Goal: Communication & Community: Answer question/provide support

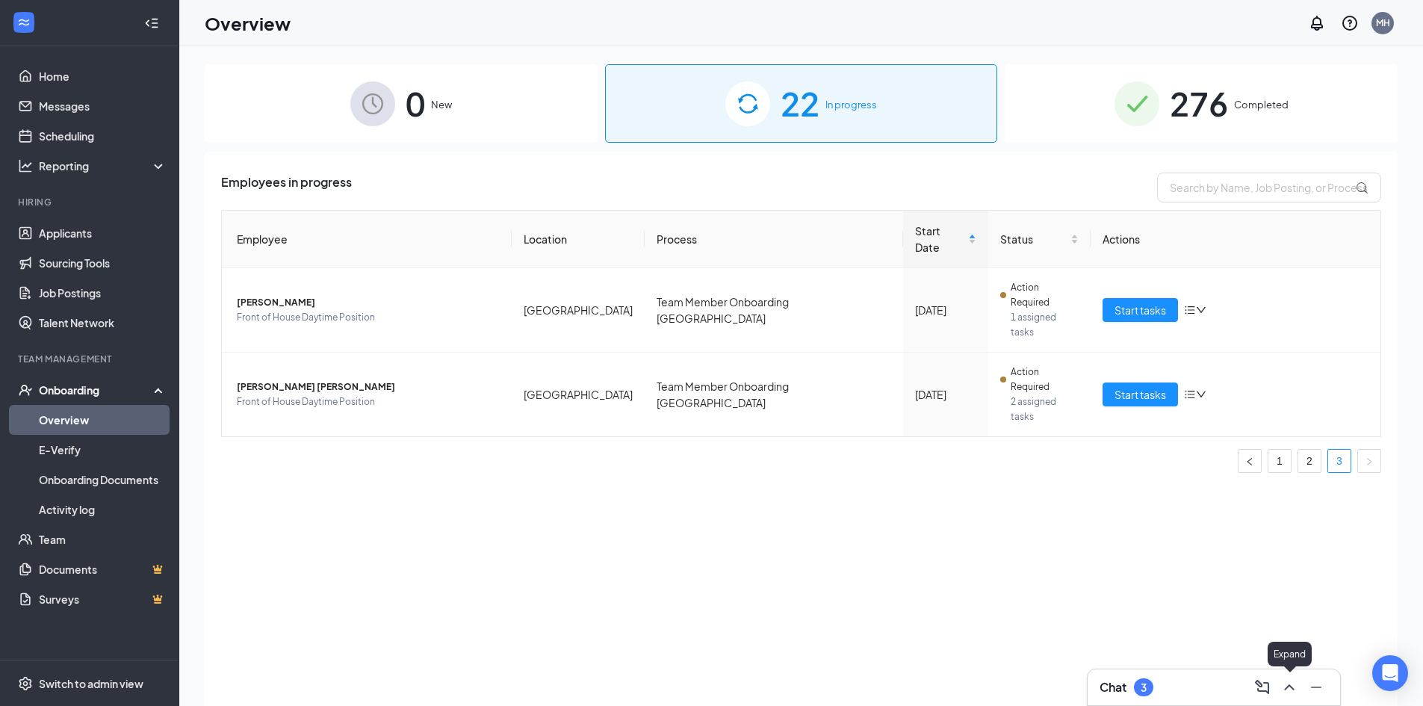
click at [1288, 693] on icon "ChevronUp" at bounding box center [1289, 687] width 18 height 18
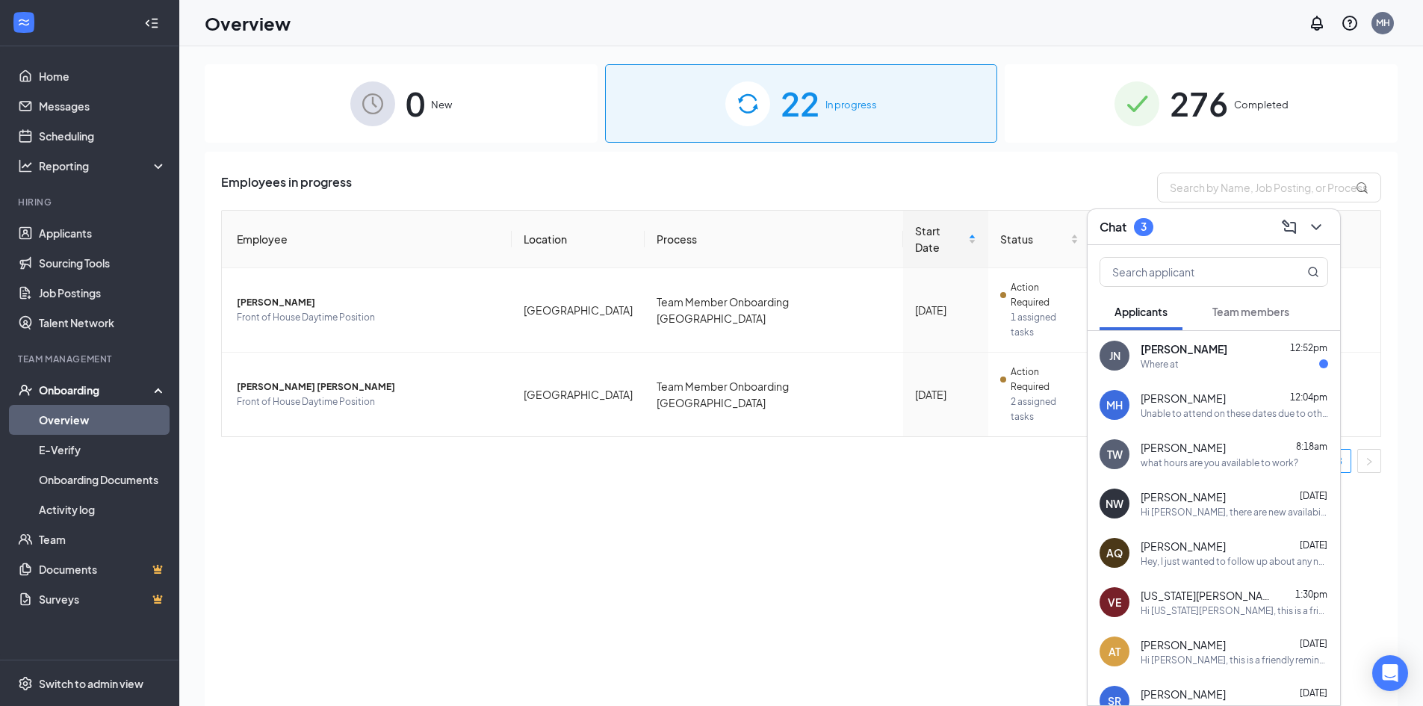
click at [1242, 350] on div "[PERSON_NAME] 12:52pm" at bounding box center [1233, 348] width 187 height 15
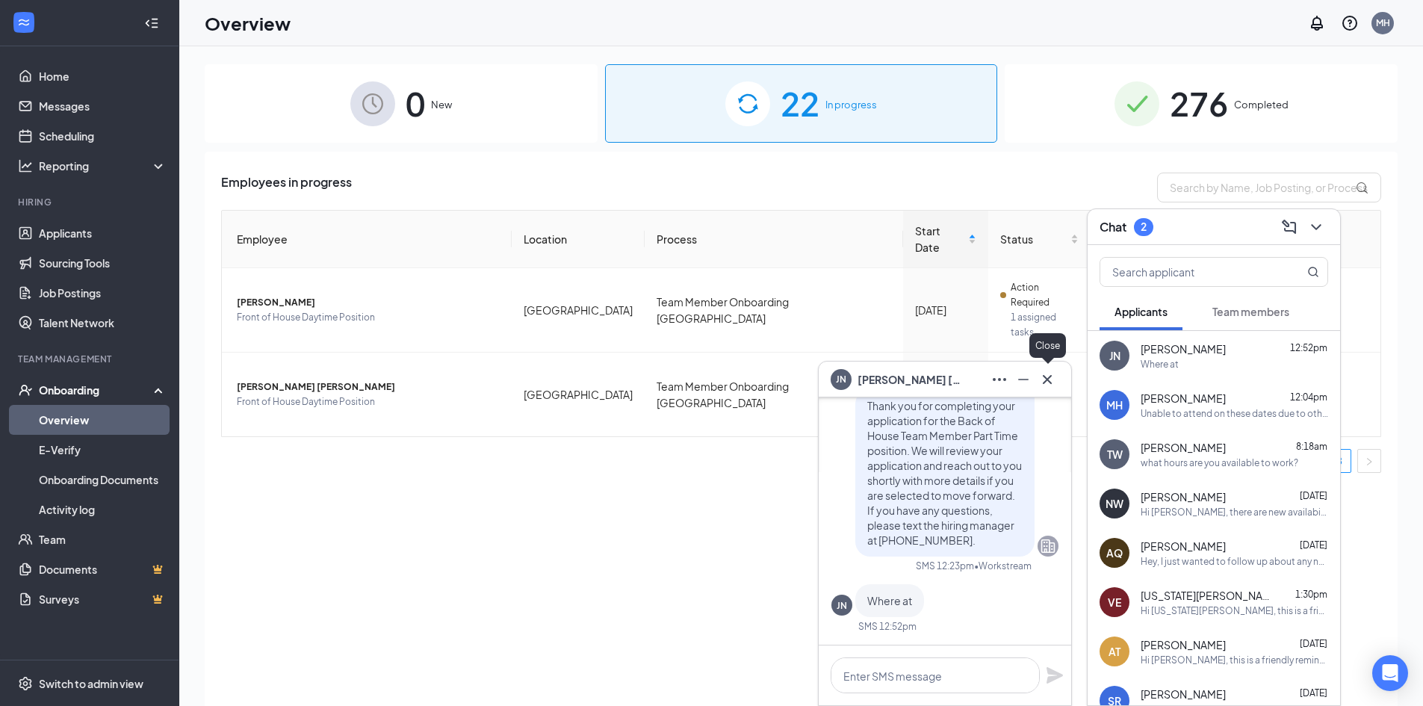
click at [1045, 385] on icon "Cross" at bounding box center [1047, 379] width 18 height 18
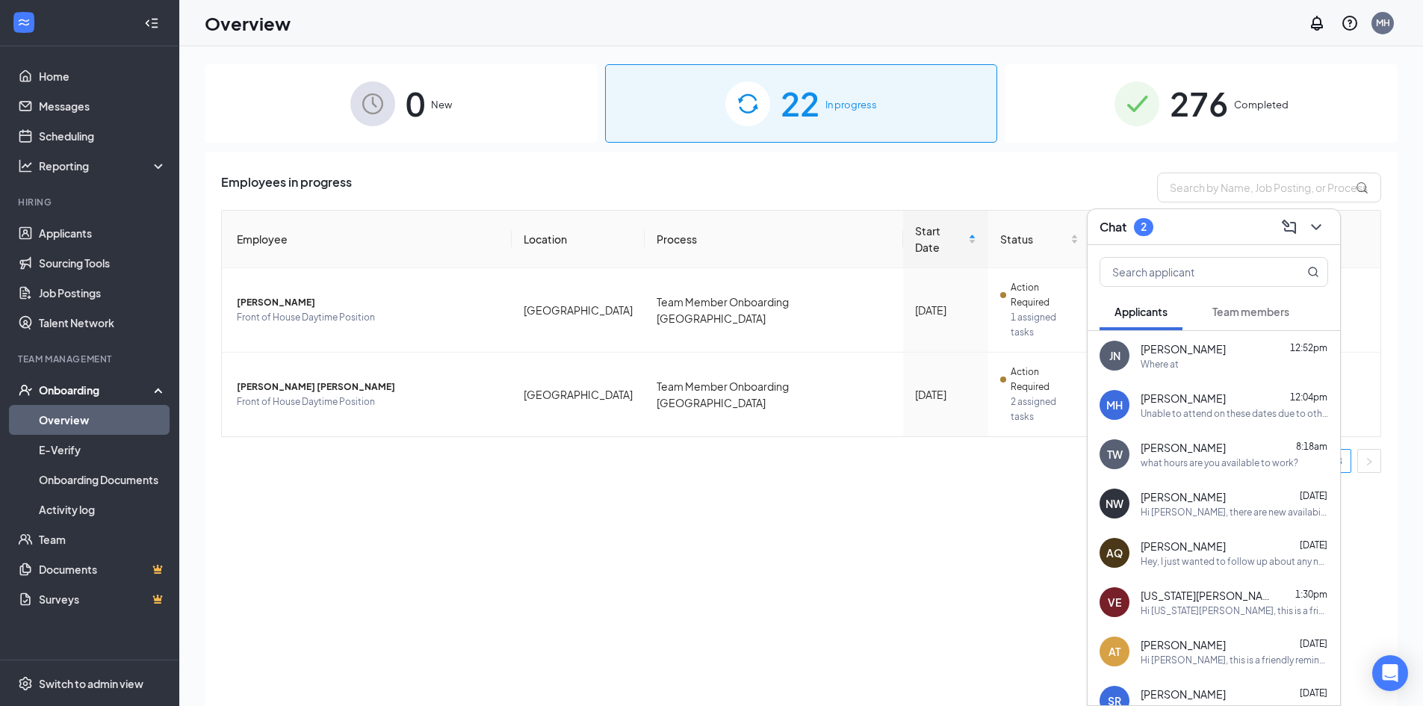
click at [1268, 311] on span "Team members" at bounding box center [1250, 311] width 77 height 13
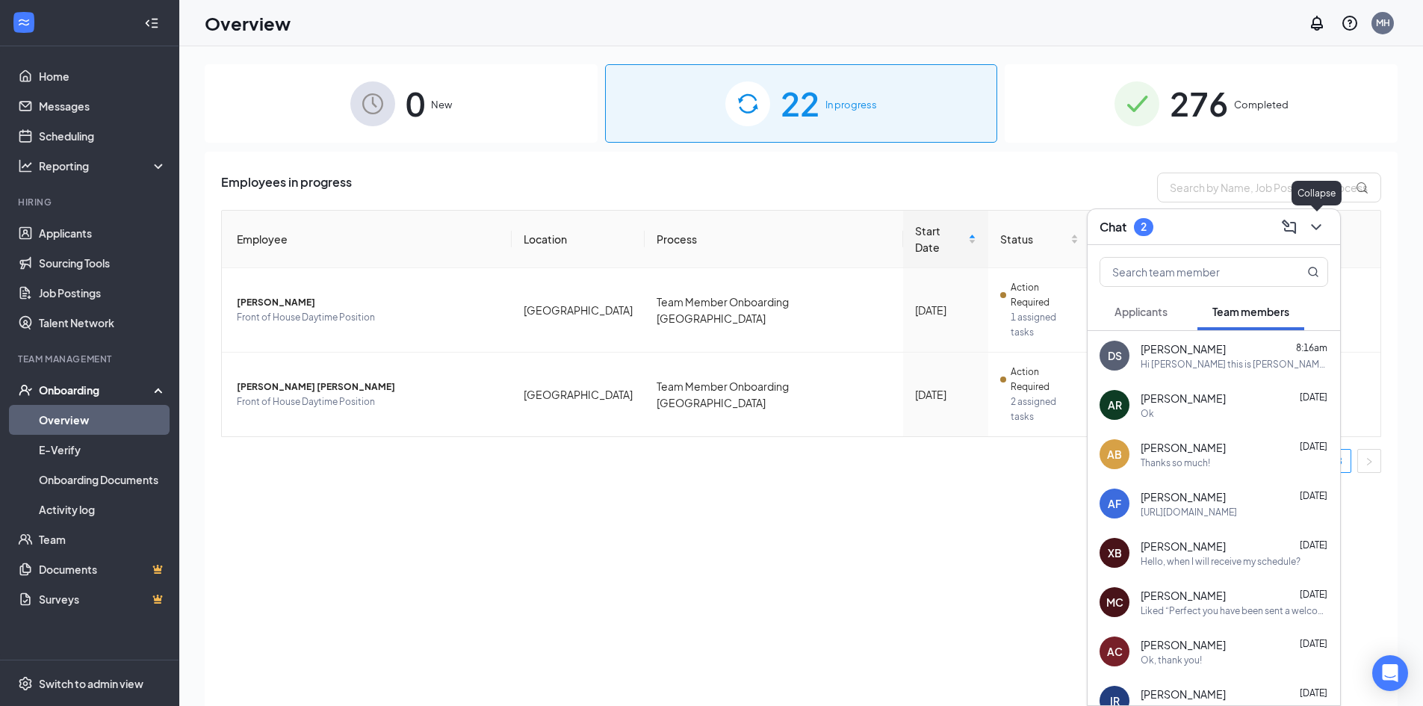
click at [1326, 229] on button at bounding box center [1316, 227] width 24 height 24
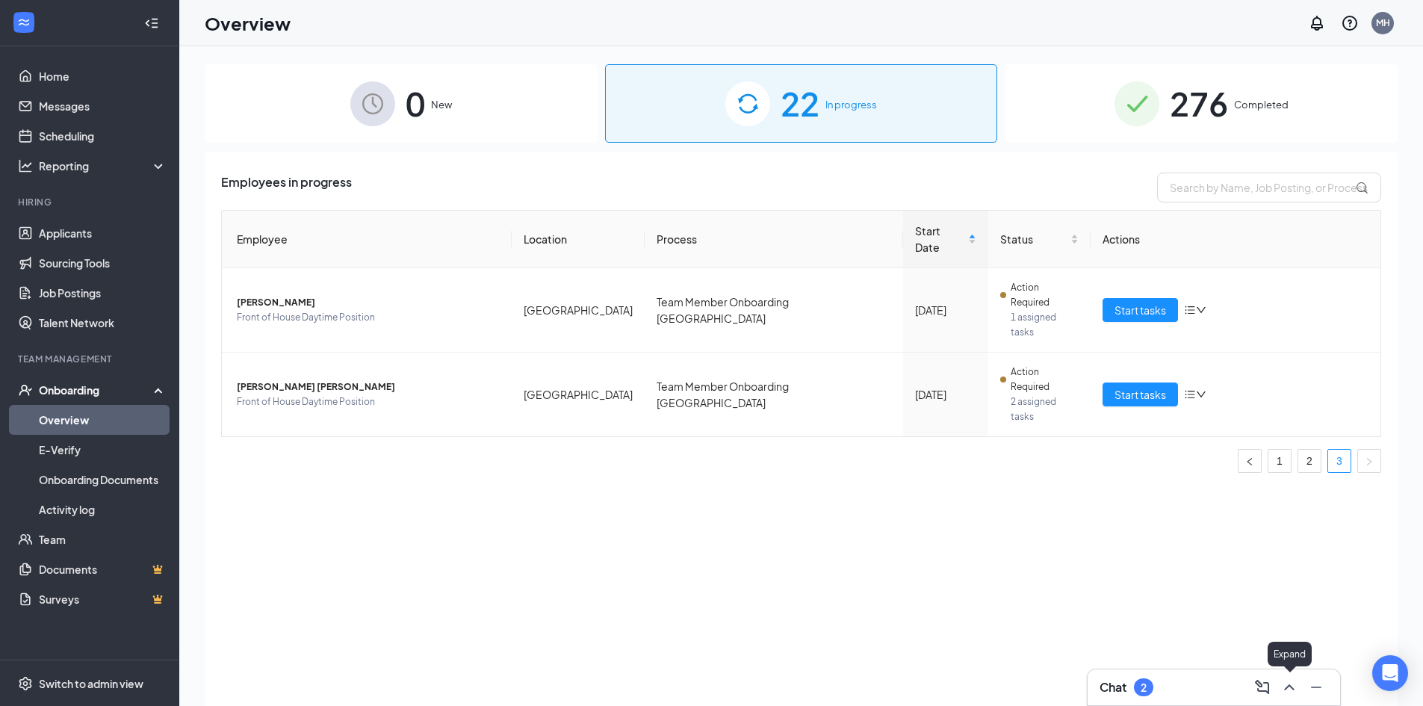
click at [1283, 681] on icon "ChevronUp" at bounding box center [1289, 687] width 18 height 18
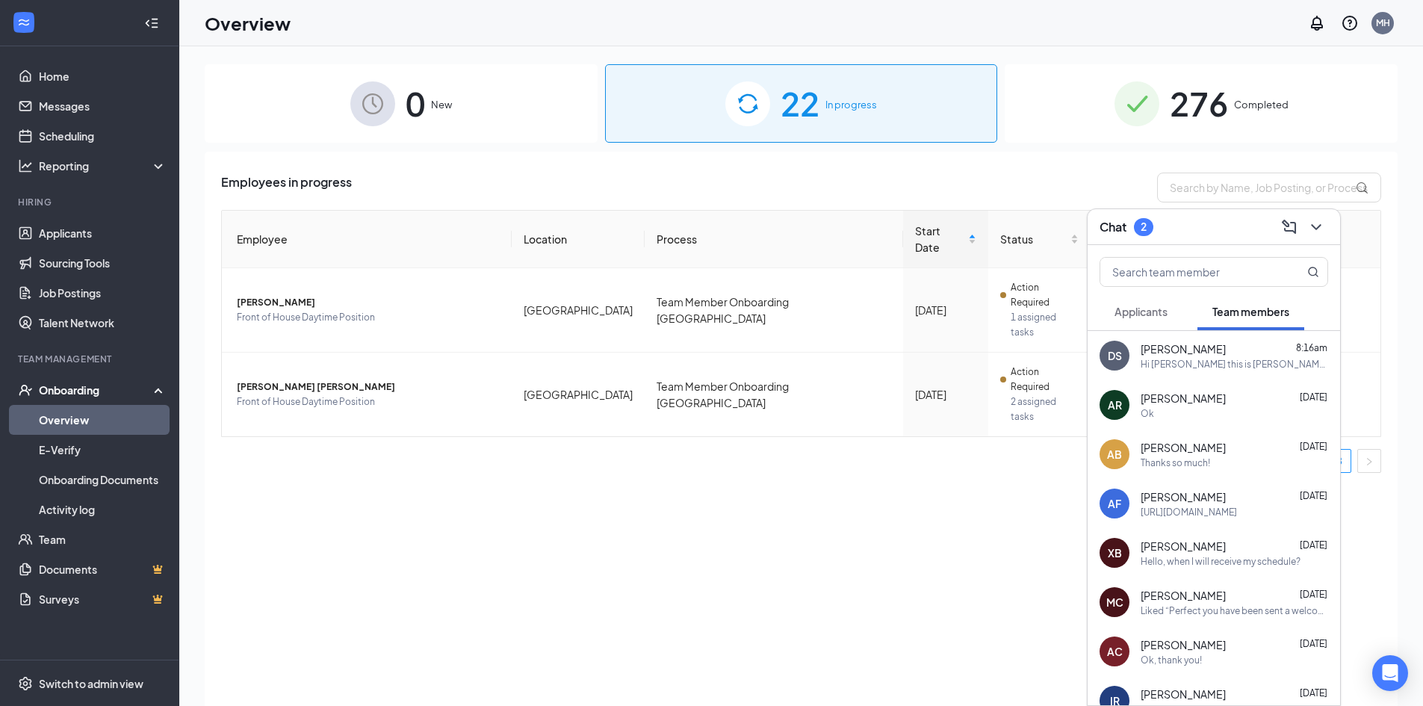
click at [1235, 403] on div "[PERSON_NAME] [DATE]" at bounding box center [1233, 398] width 187 height 15
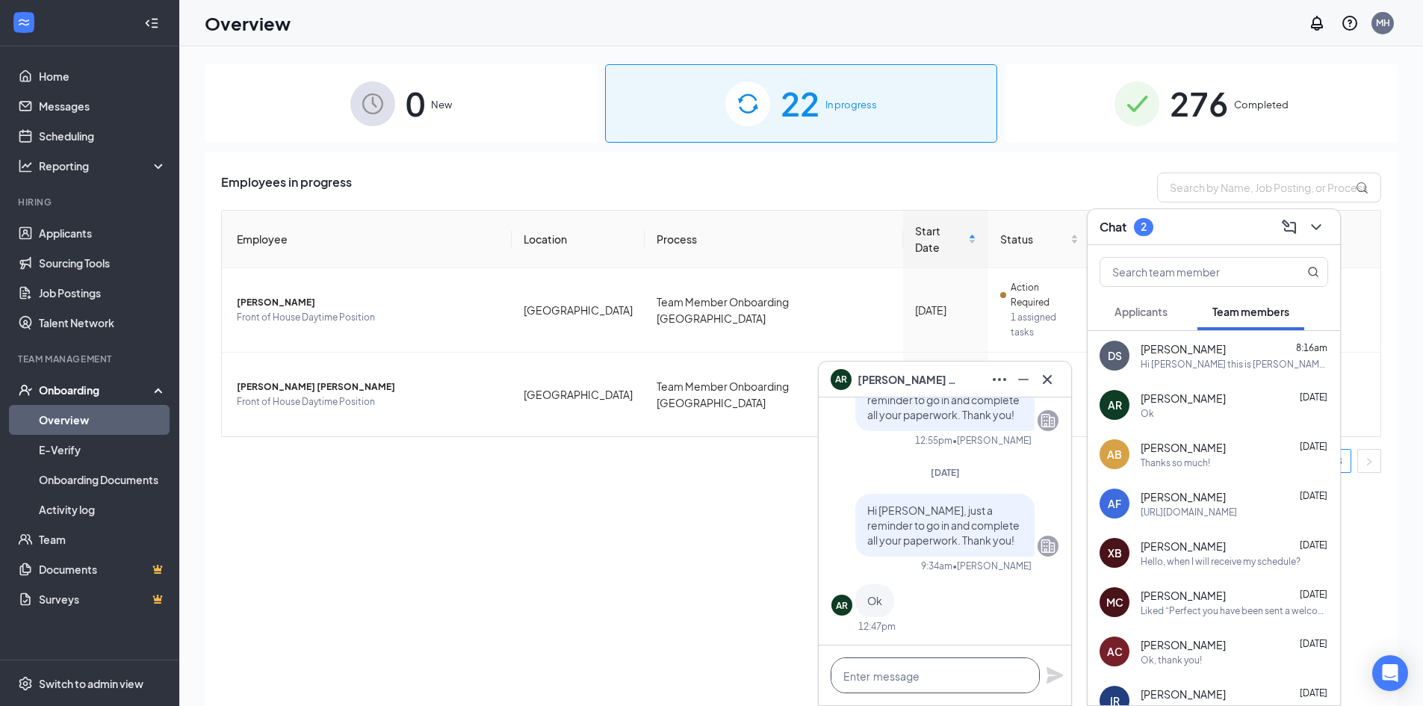
click at [897, 680] on textarea at bounding box center [935, 675] width 209 height 36
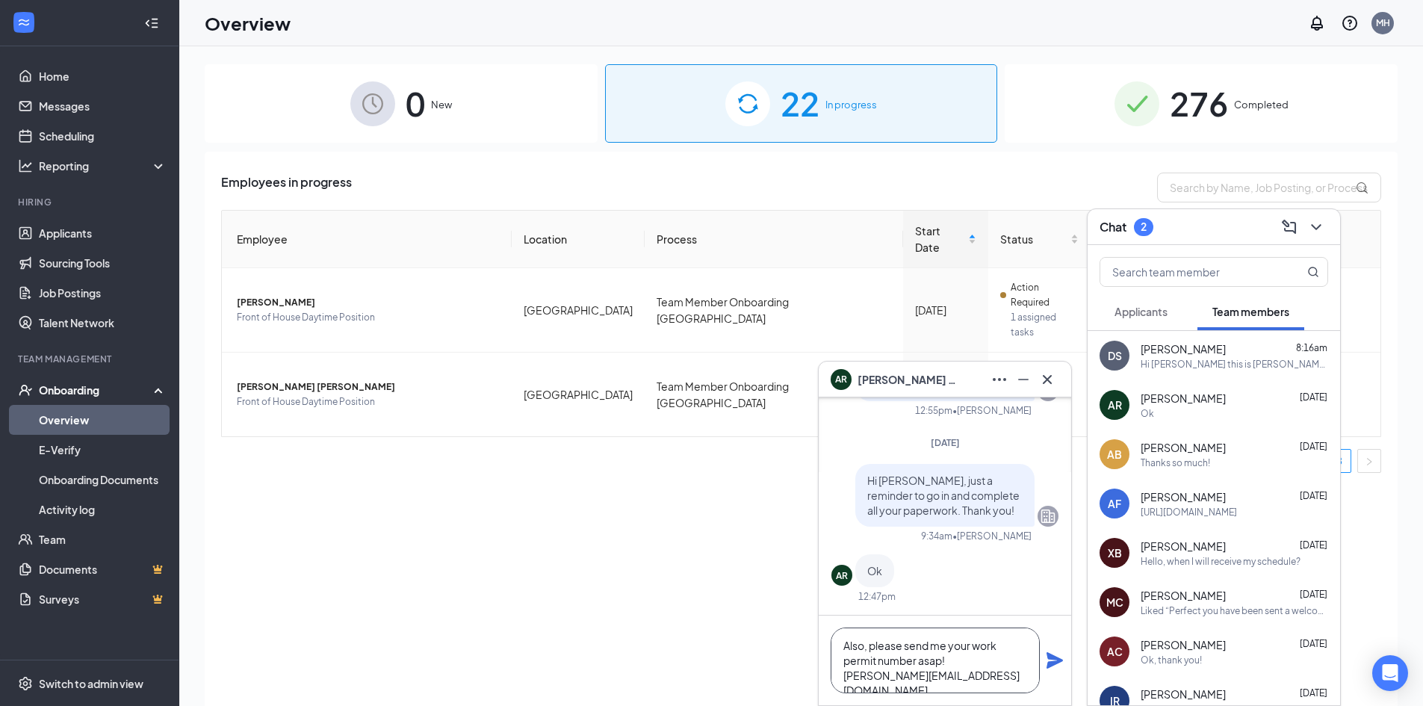
click at [972, 644] on textarea "Also, please send me your work permit number asap! [PERSON_NAME][EMAIL_ADDRESS]…" at bounding box center [935, 660] width 209 height 66
type textarea "Also, please send me your youth work permit number asap! [PERSON_NAME][EMAIL_AD…"
click at [1054, 657] on icon "Plane" at bounding box center [1054, 660] width 16 height 16
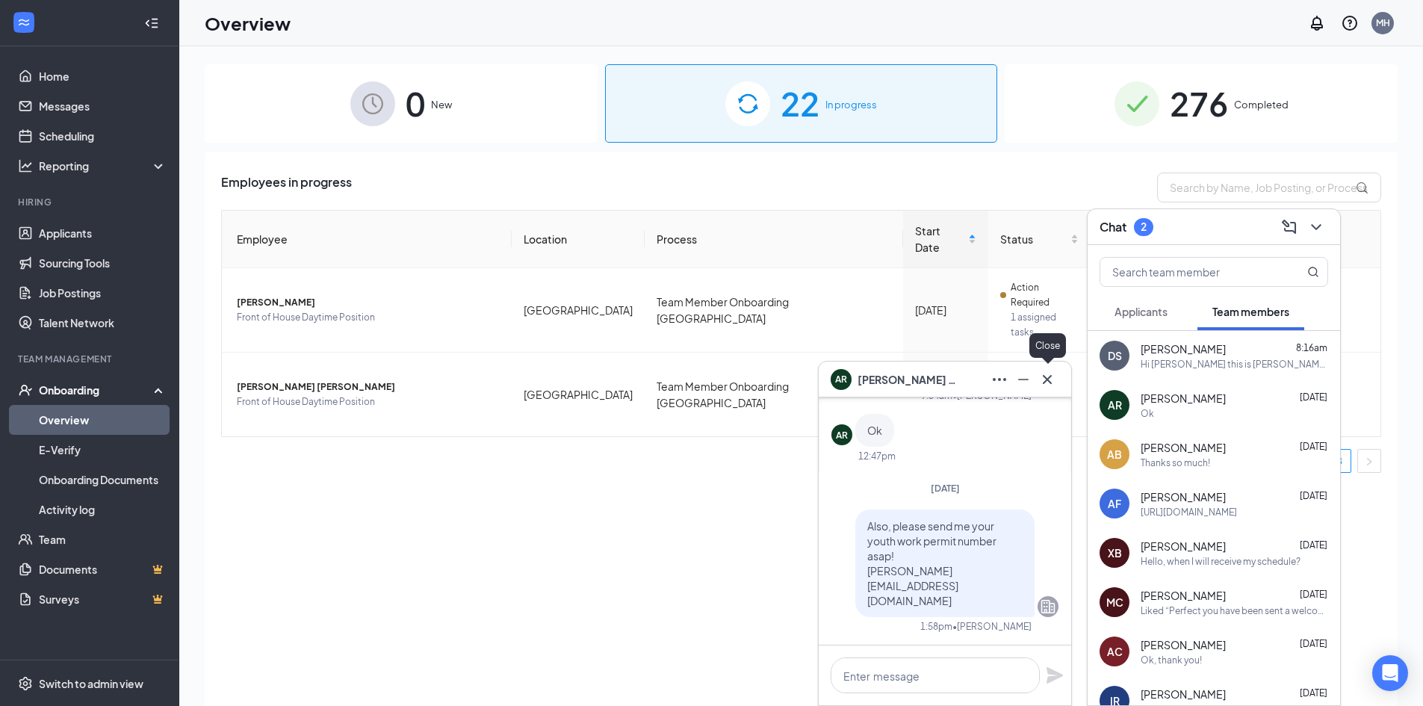
click at [1049, 379] on icon "Cross" at bounding box center [1047, 379] width 18 height 18
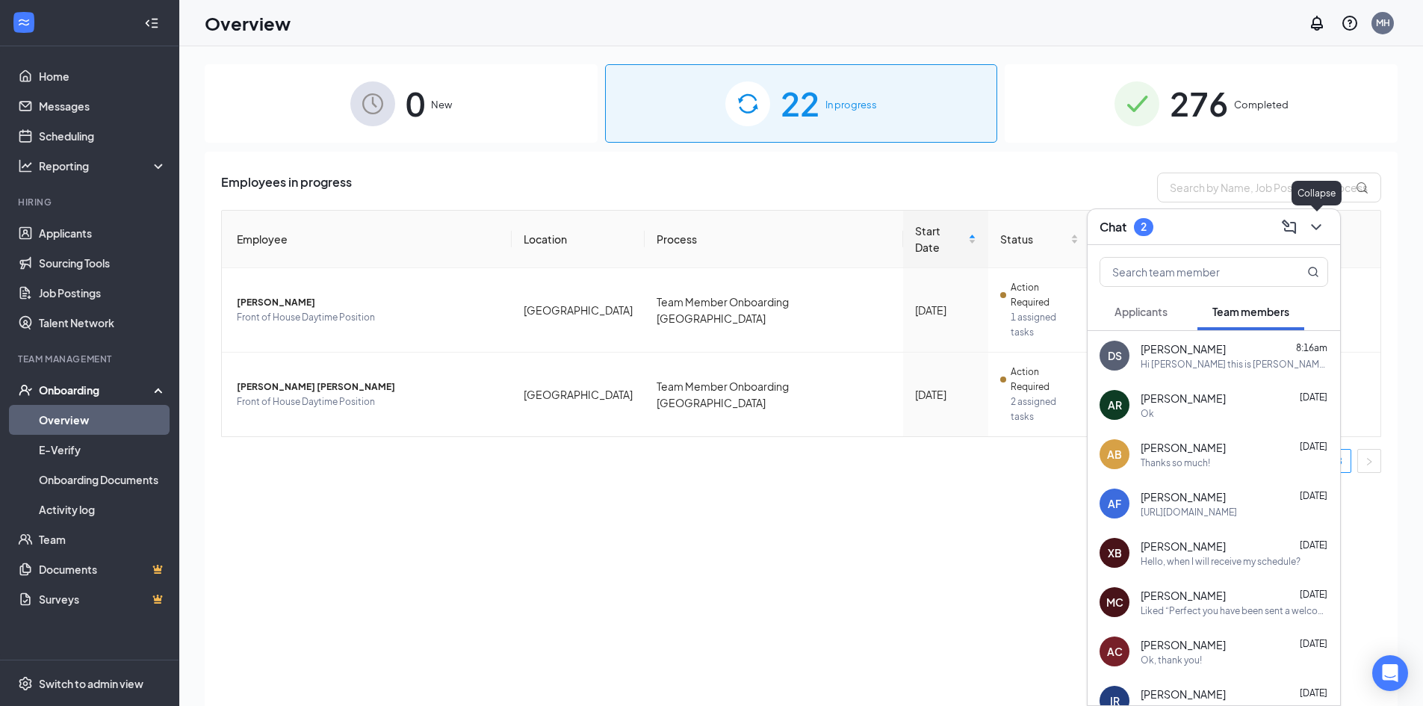
click at [1312, 223] on icon "ChevronDown" at bounding box center [1316, 227] width 18 height 18
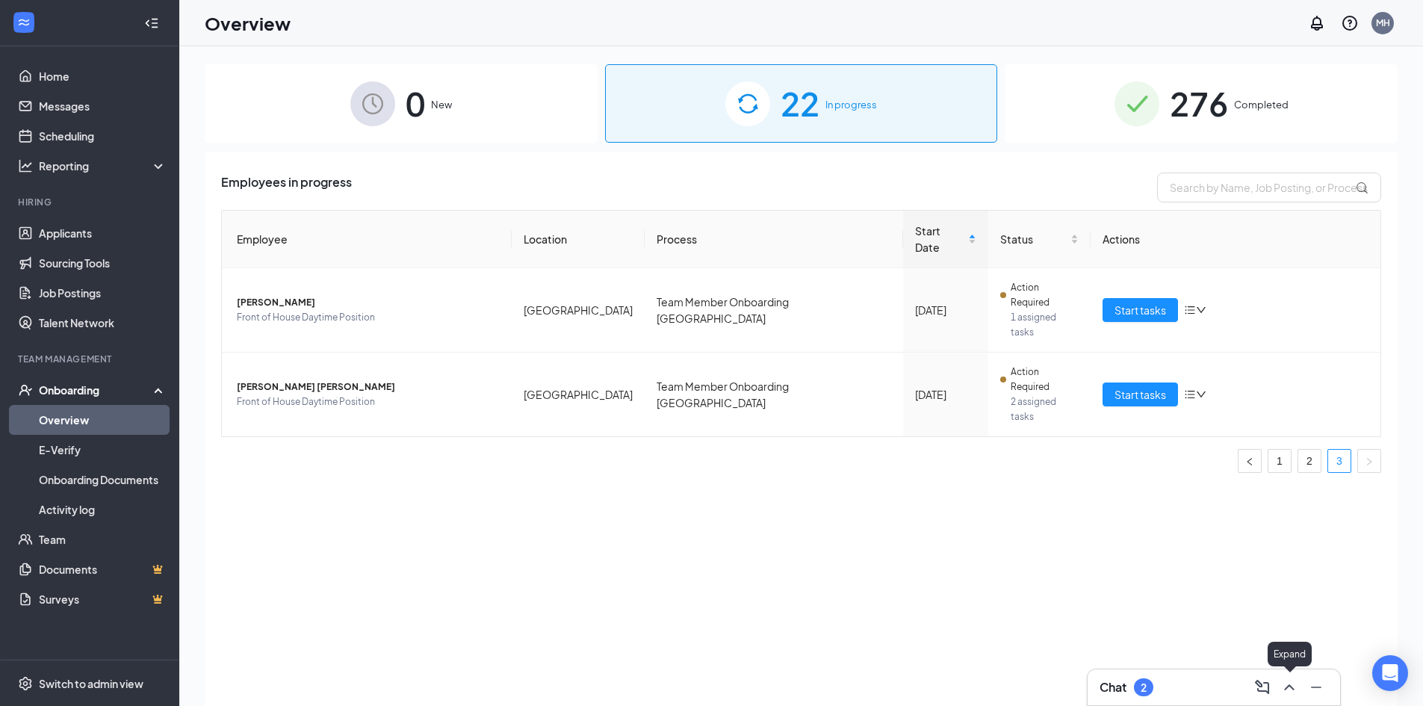
click at [1295, 687] on icon "ChevronUp" at bounding box center [1289, 687] width 18 height 18
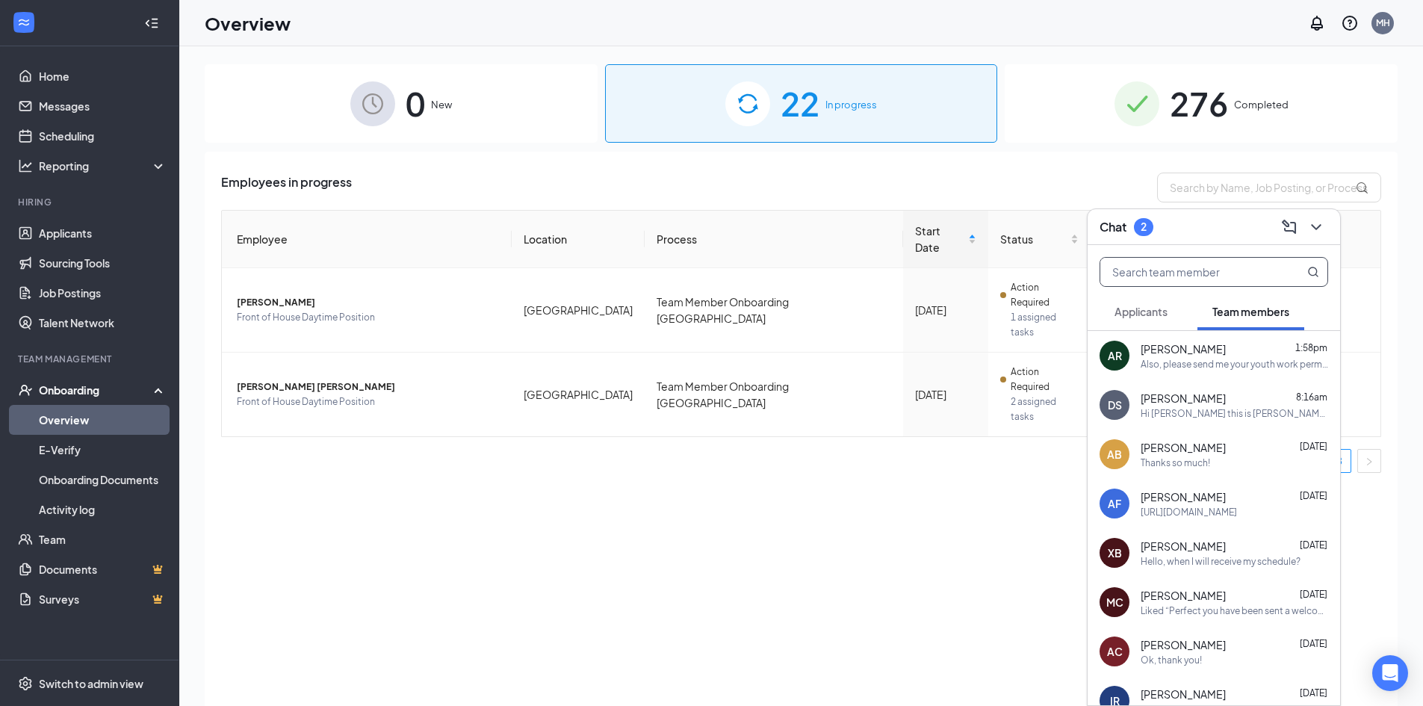
click at [1199, 278] on input "text" at bounding box center [1188, 272] width 177 height 28
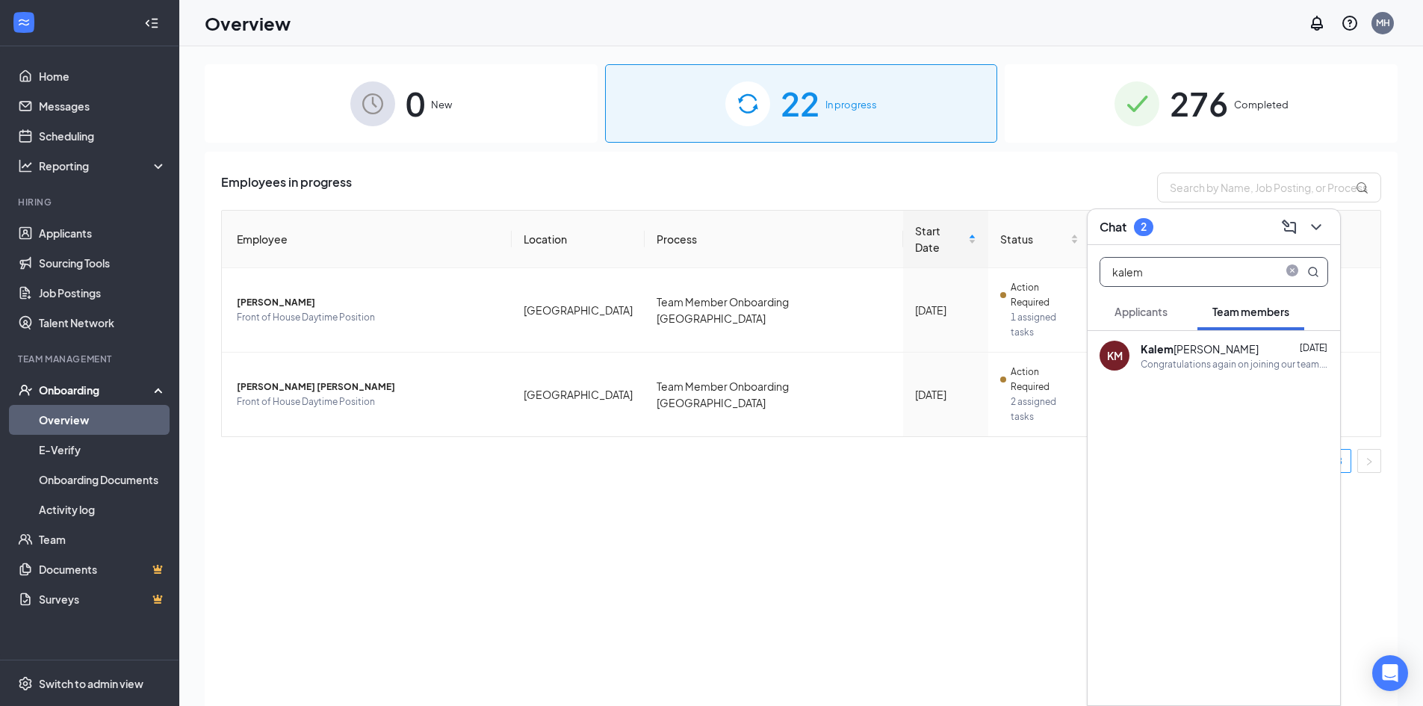
type input "kalem"
click at [1215, 346] on div "[PERSON_NAME]" at bounding box center [1199, 348] width 118 height 15
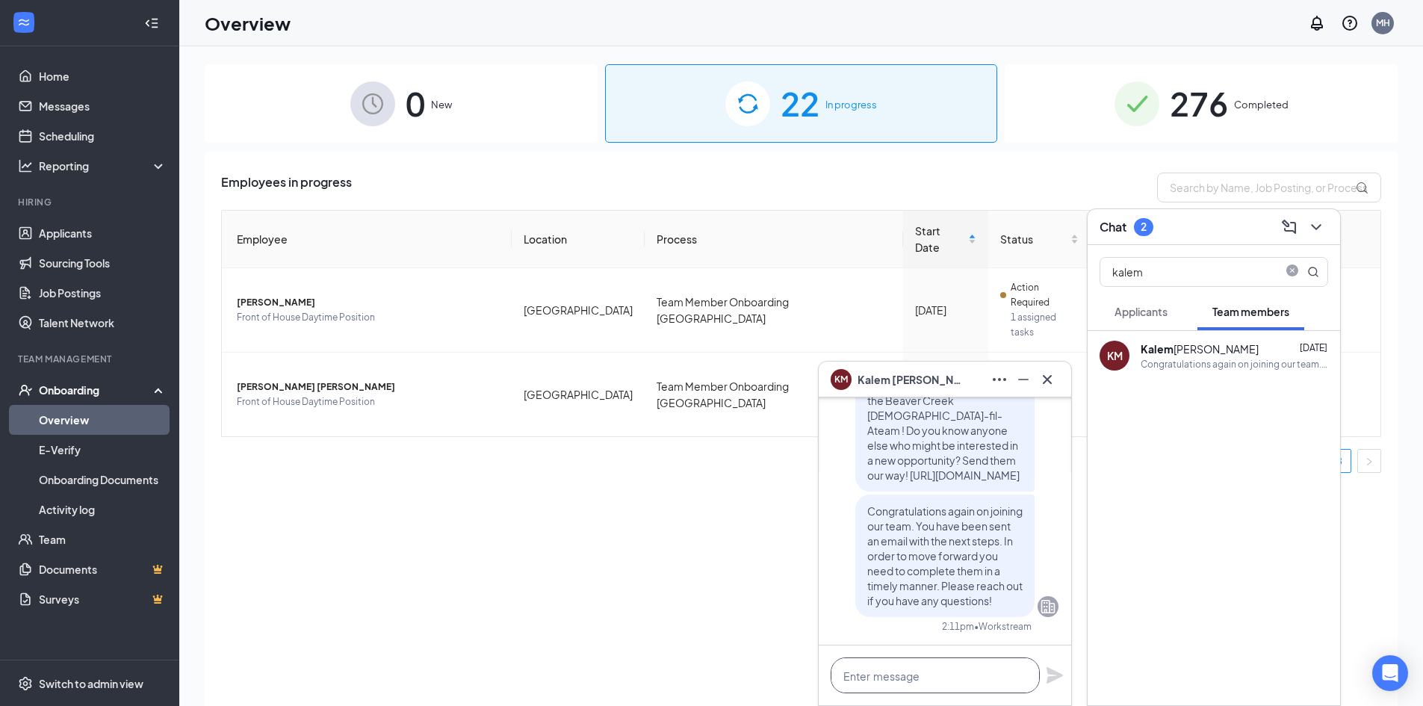
click at [909, 667] on textarea at bounding box center [935, 675] width 209 height 36
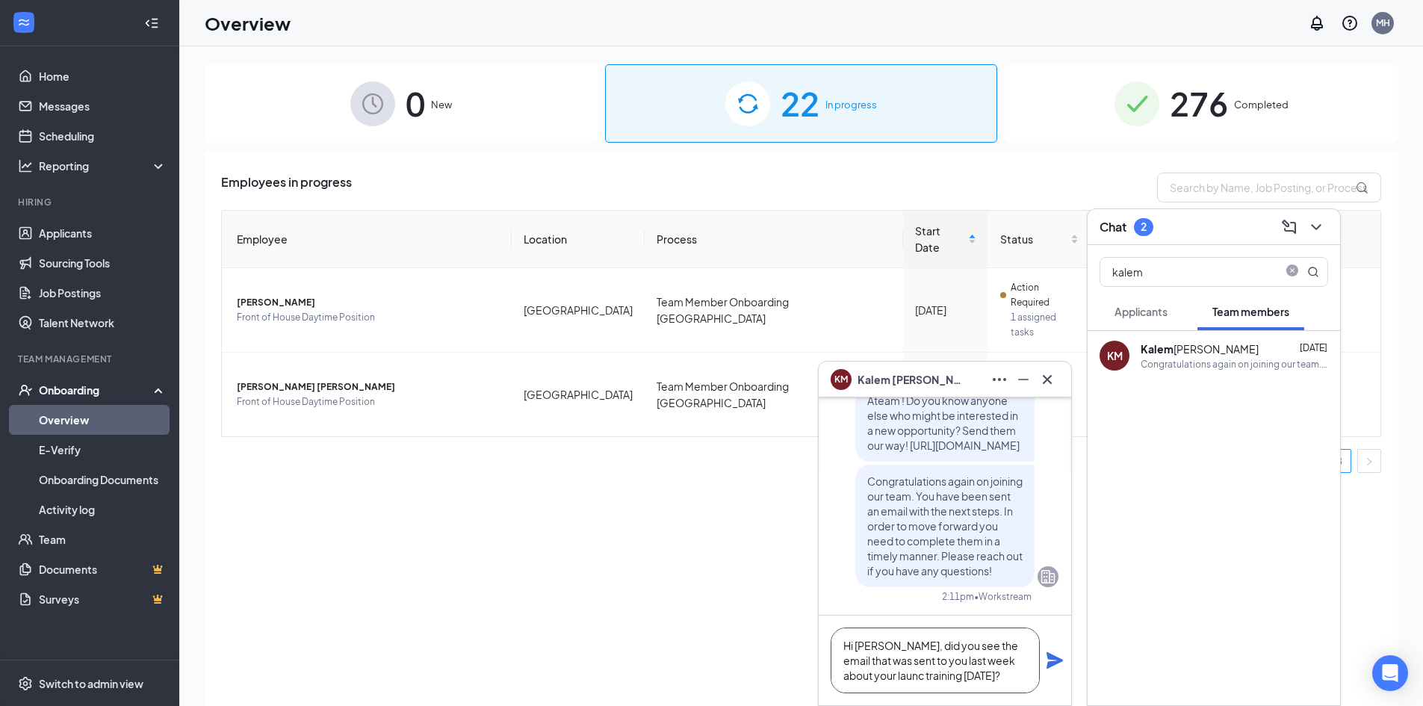
click at [866, 674] on textarea "Hi [PERSON_NAME], did you see the email that was sent to you last week about yo…" at bounding box center [935, 660] width 209 height 66
click at [868, 677] on textarea "Hi [PERSON_NAME], did you see the email that was sent to you last week about yo…" at bounding box center [935, 660] width 209 height 66
type textarea "Hi [PERSON_NAME], did you see the email that was sent to you last week about yo…"
click at [1046, 660] on icon "Plane" at bounding box center [1055, 660] width 18 height 18
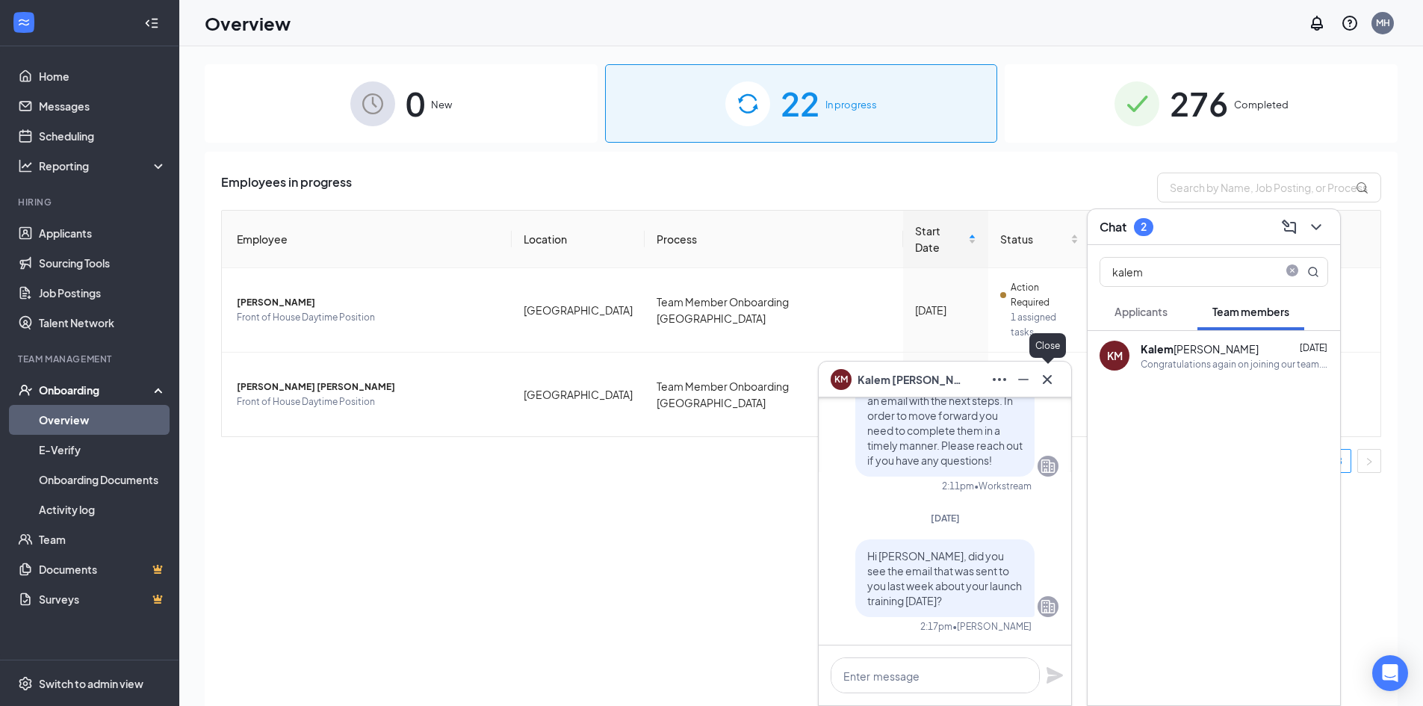
click at [1042, 381] on icon "Cross" at bounding box center [1047, 379] width 18 height 18
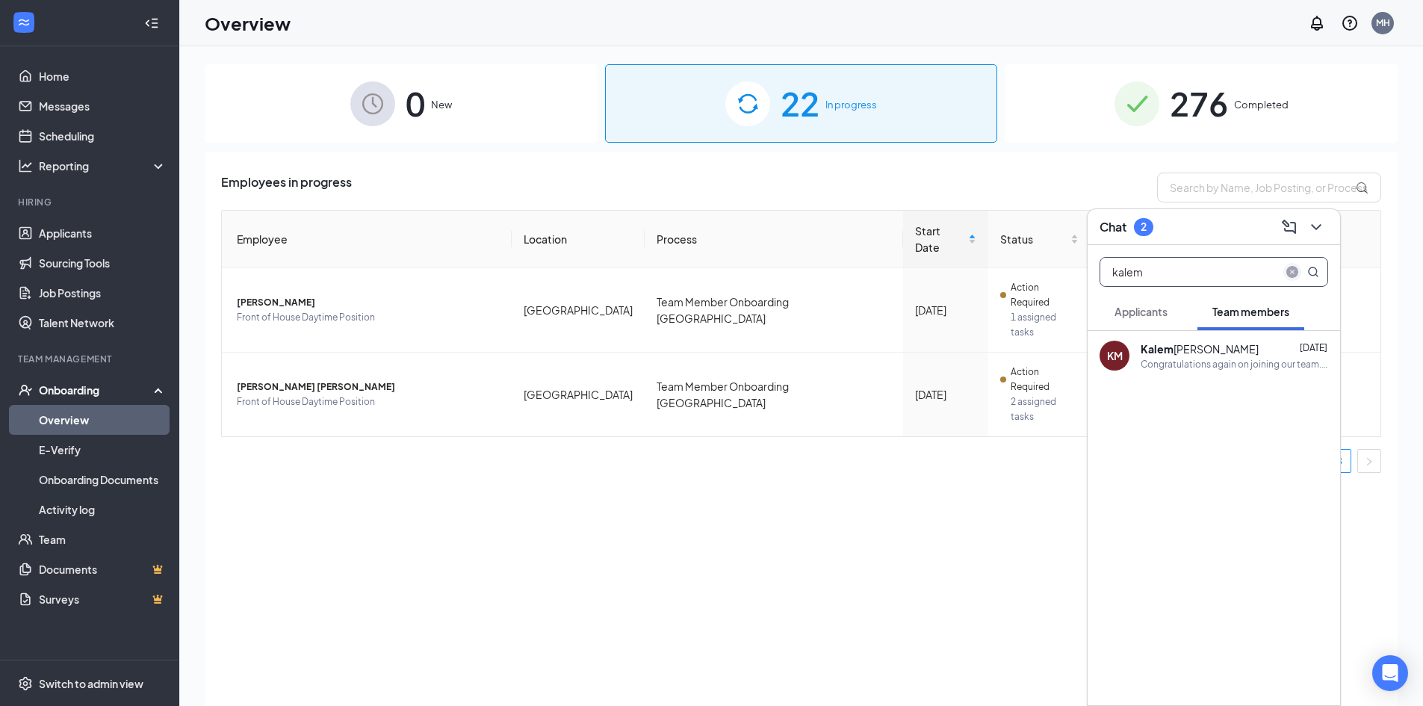
click at [1290, 267] on icon "close-circle" at bounding box center [1292, 272] width 12 height 12
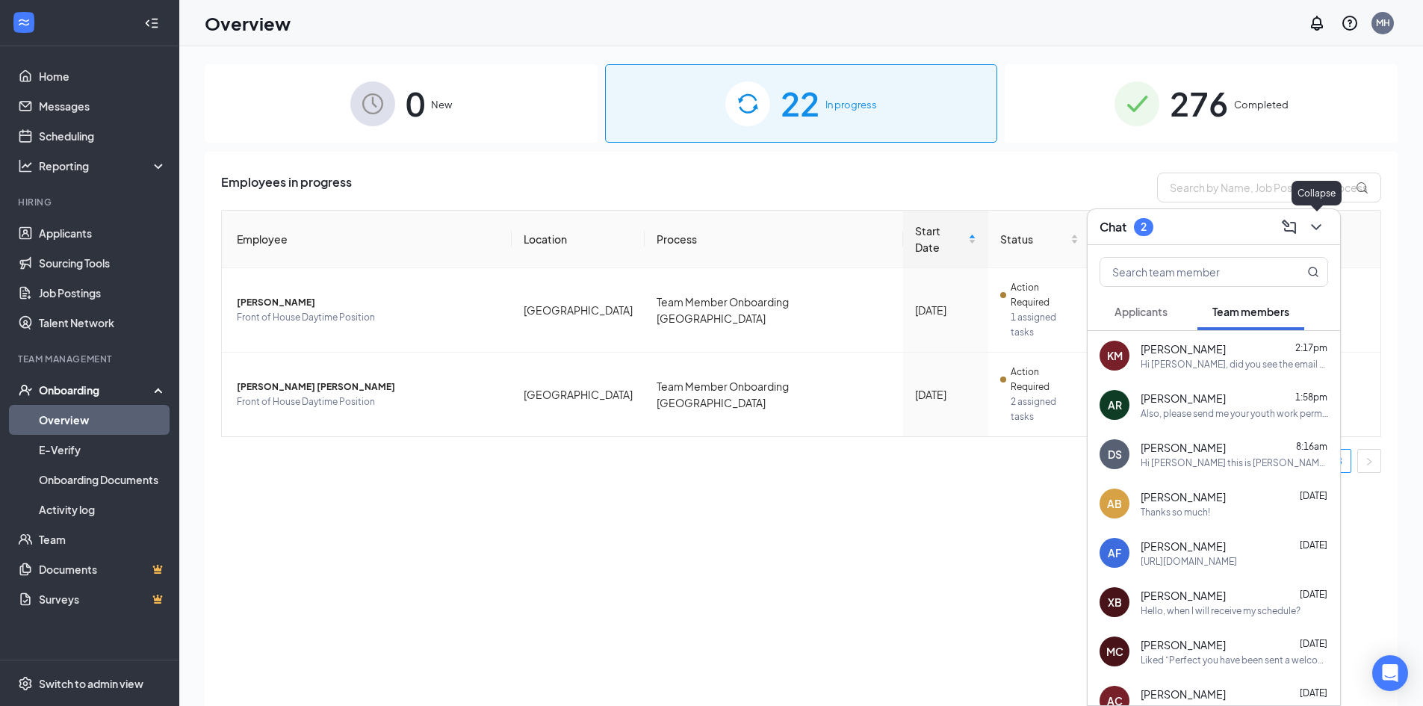
click at [1323, 223] on icon "ChevronDown" at bounding box center [1316, 227] width 18 height 18
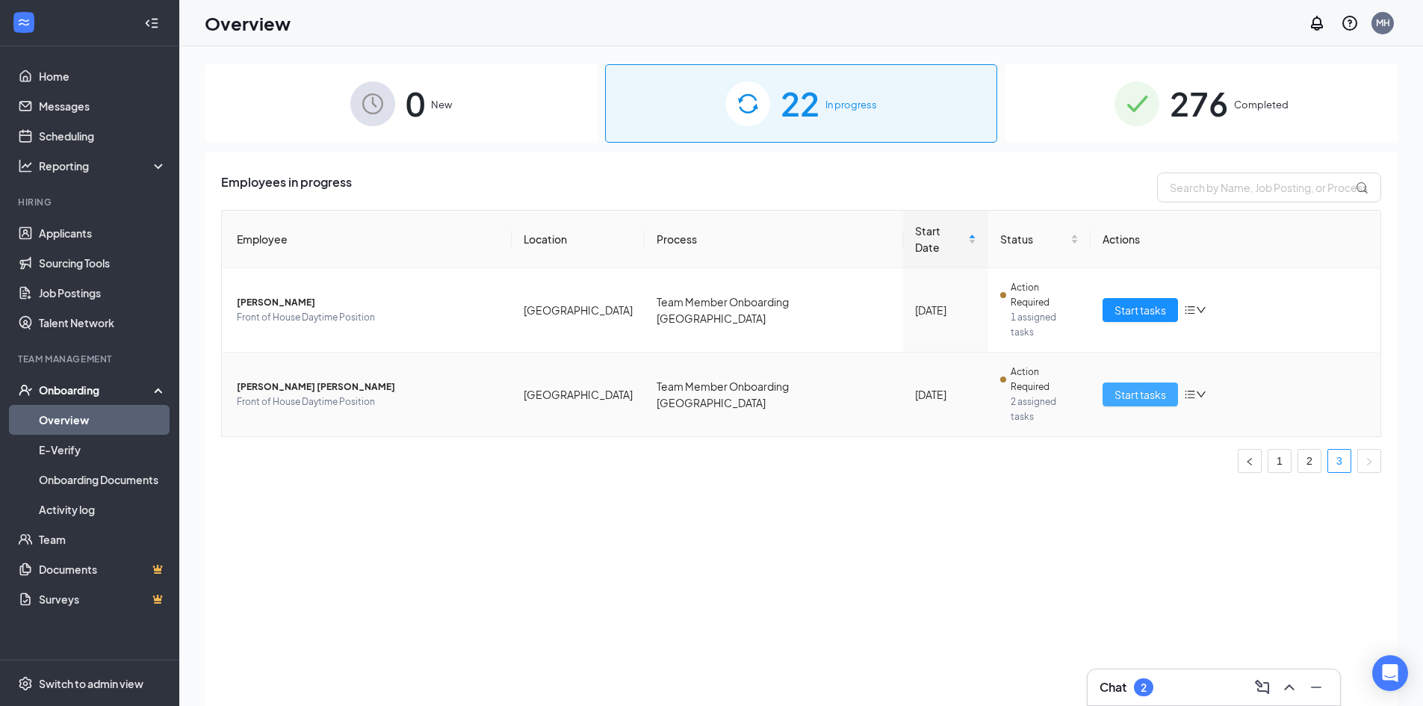
click at [1132, 386] on span "Start tasks" at bounding box center [1140, 394] width 52 height 16
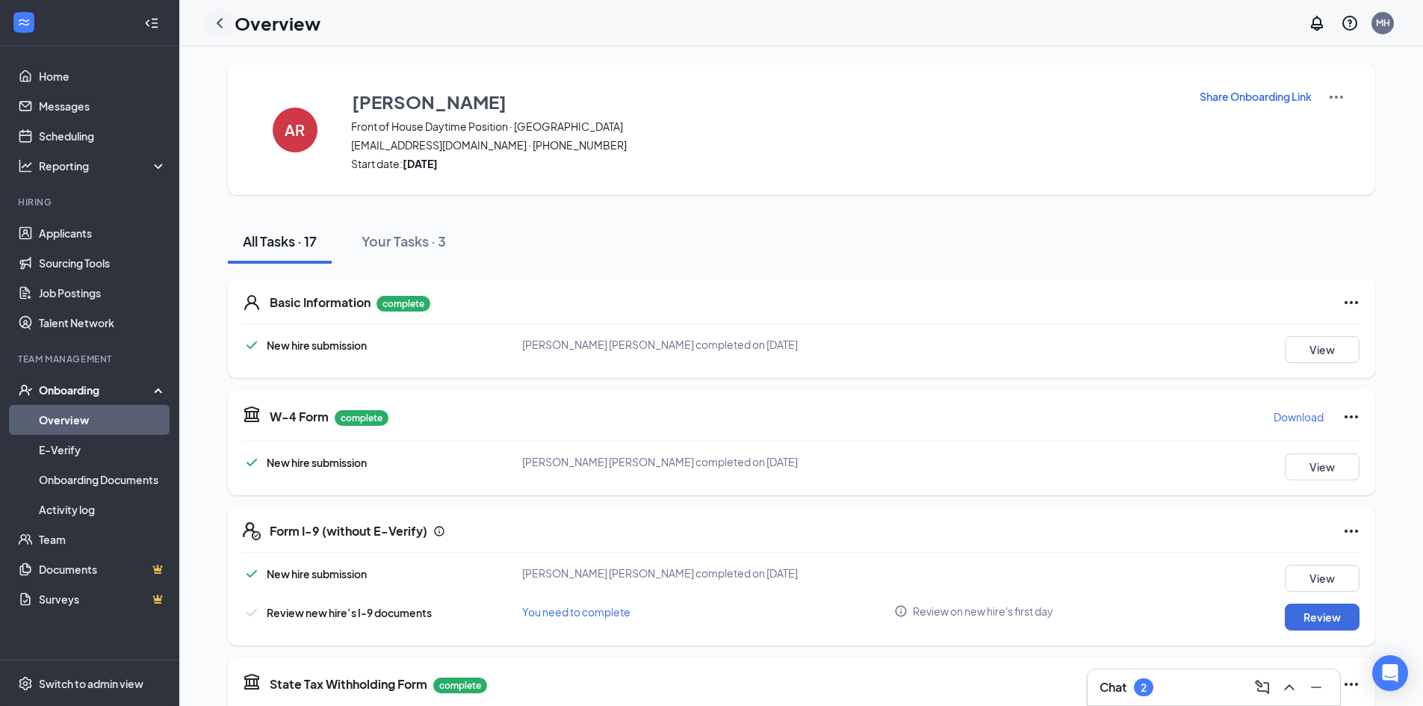
click at [222, 19] on icon "ChevronLeft" at bounding box center [220, 23] width 6 height 10
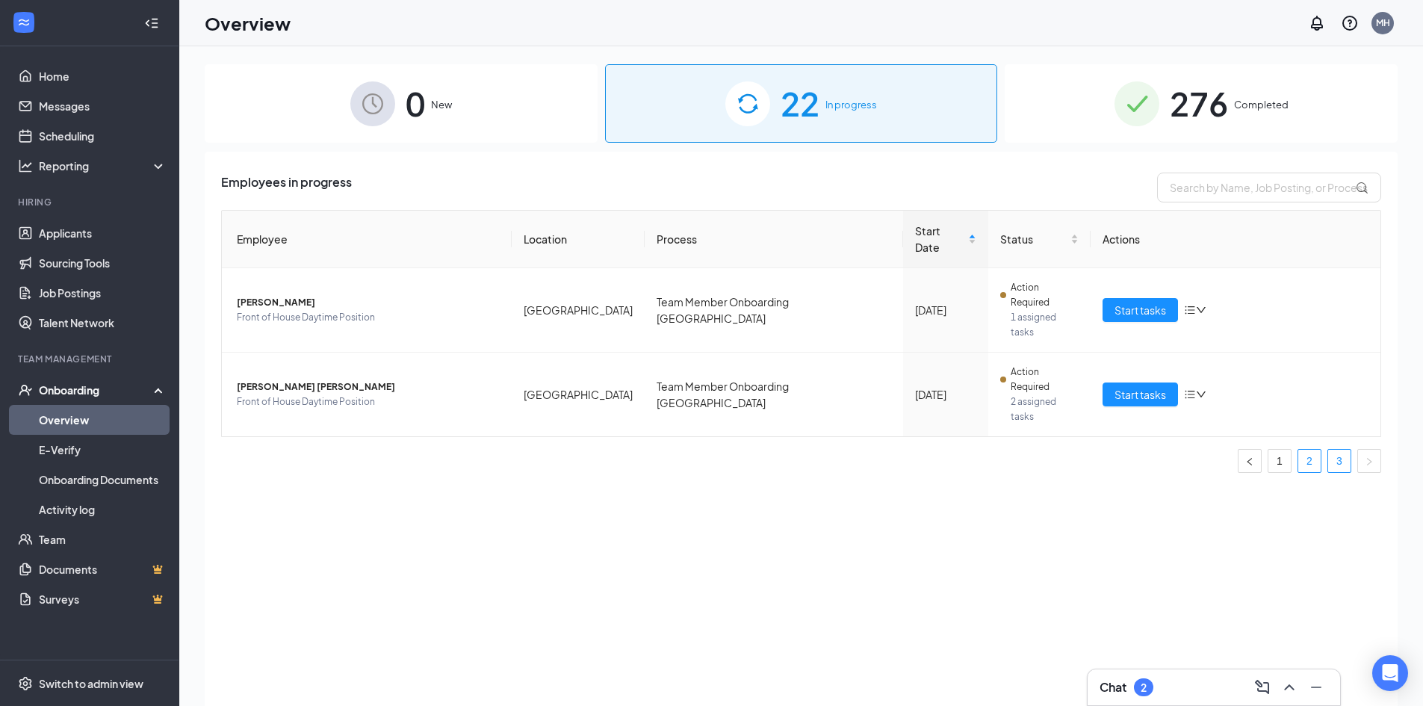
click at [1302, 450] on link "2" at bounding box center [1309, 461] width 22 height 22
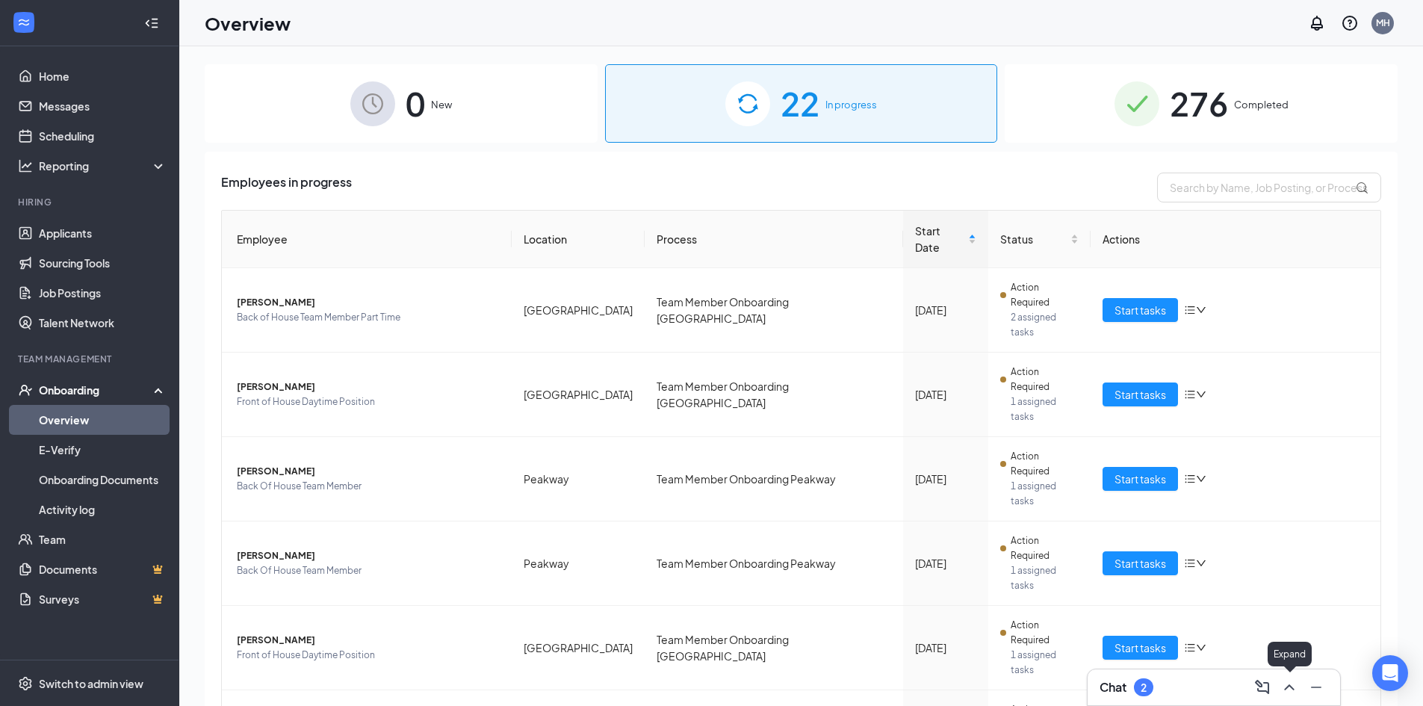
click at [1285, 687] on icon "ChevronUp" at bounding box center [1289, 687] width 18 height 18
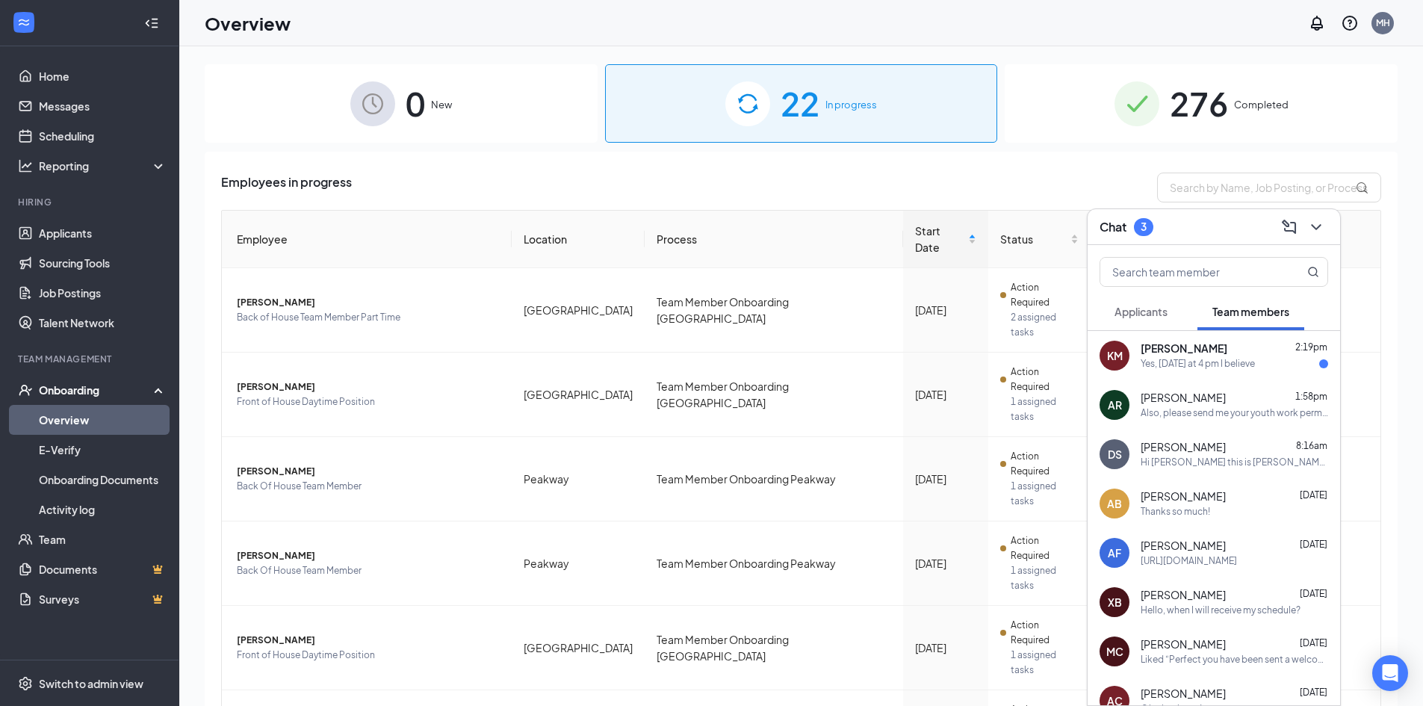
click at [1234, 361] on div "Yes, [DATE] at 4 pm I believe" at bounding box center [1197, 364] width 114 height 13
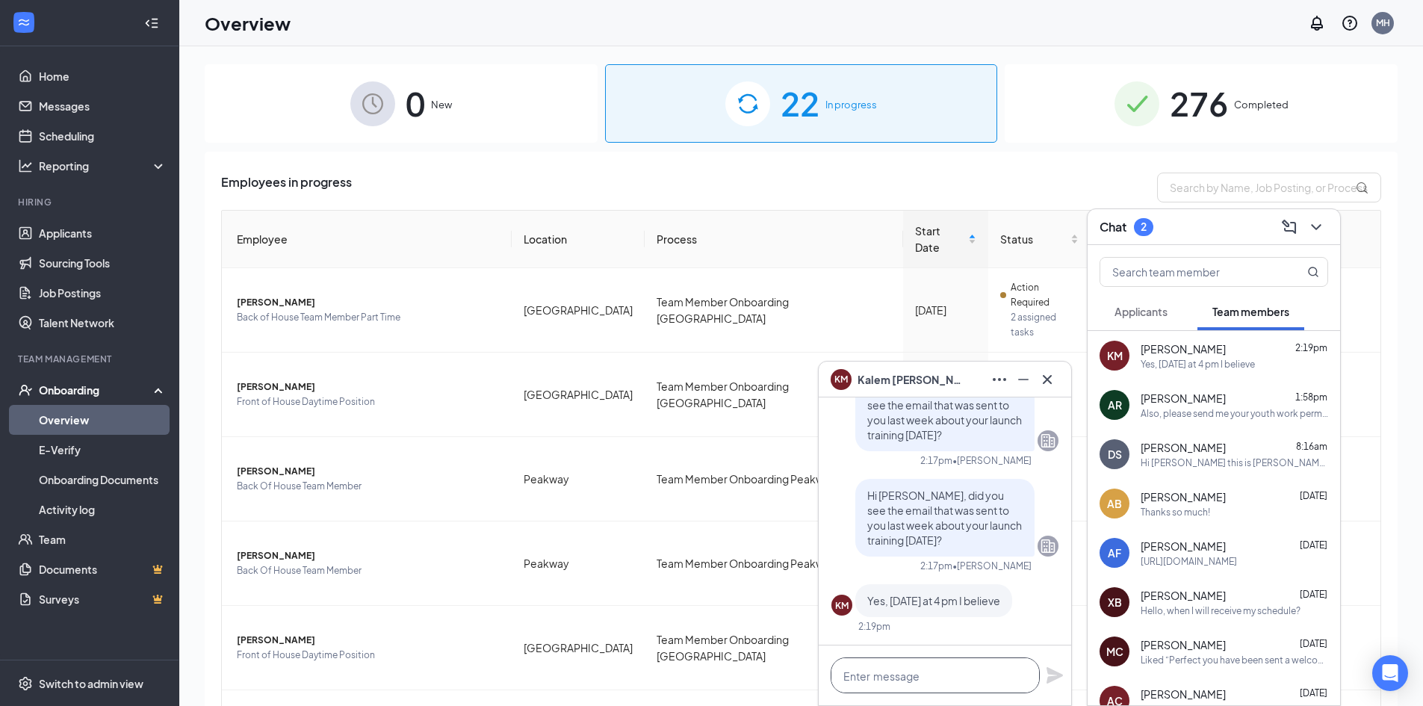
click at [945, 678] on textarea at bounding box center [935, 675] width 209 height 36
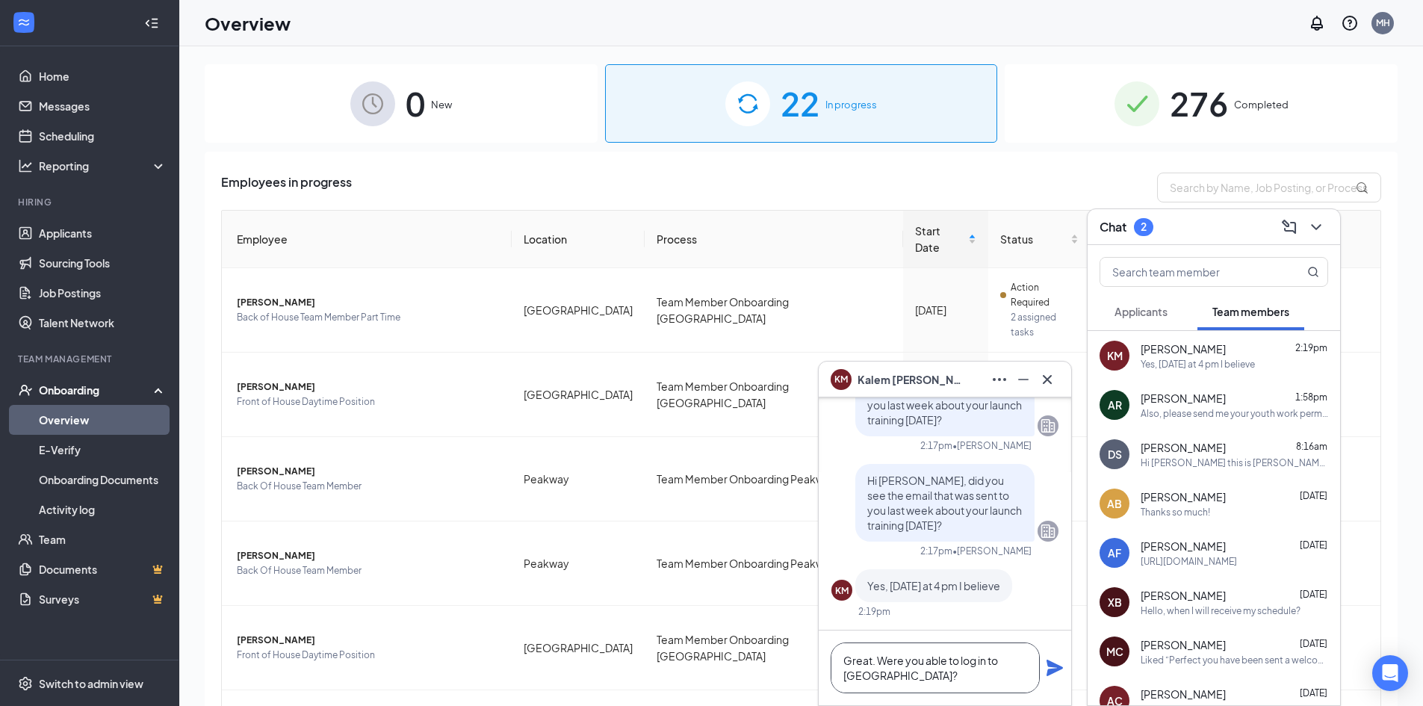
type textarea "Great. Were you able to log in to [GEOGRAPHIC_DATA]?"
click at [1057, 669] on icon "Plane" at bounding box center [1054, 667] width 16 height 16
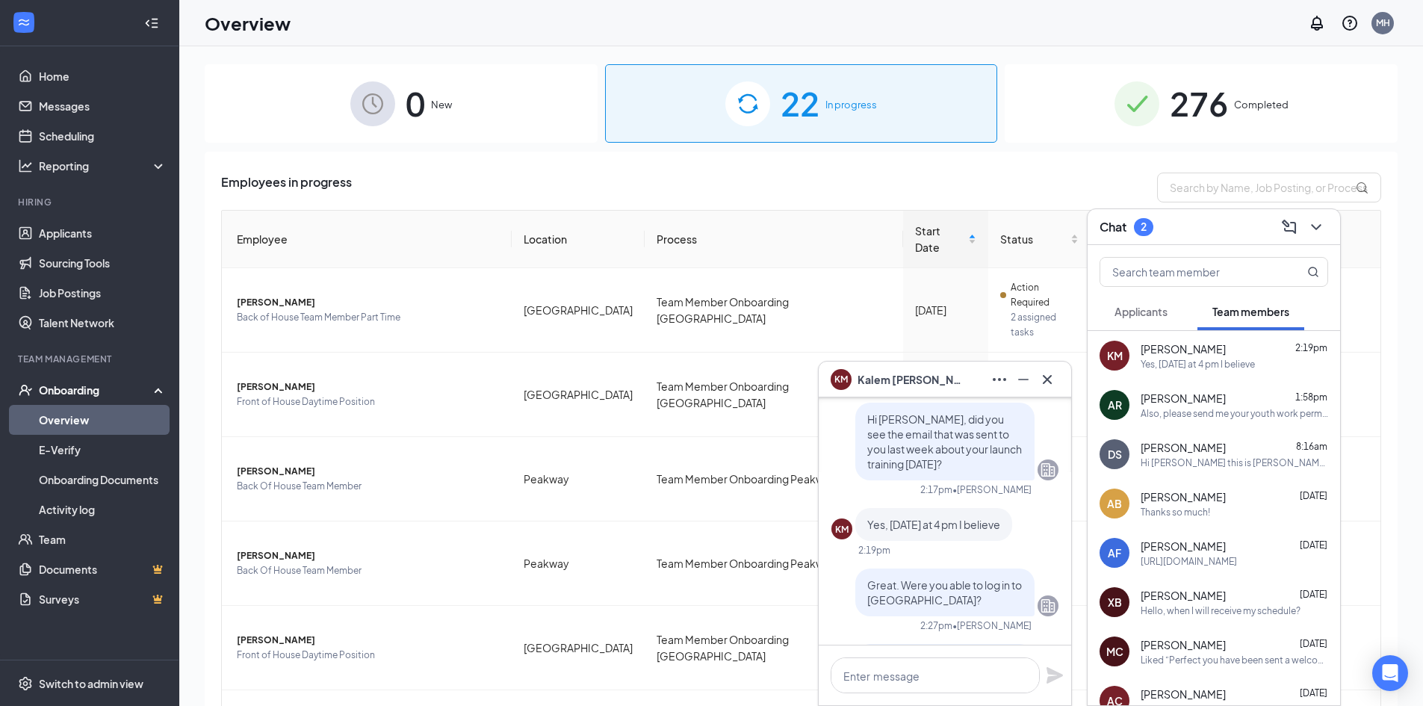
scroll to position [0, 0]
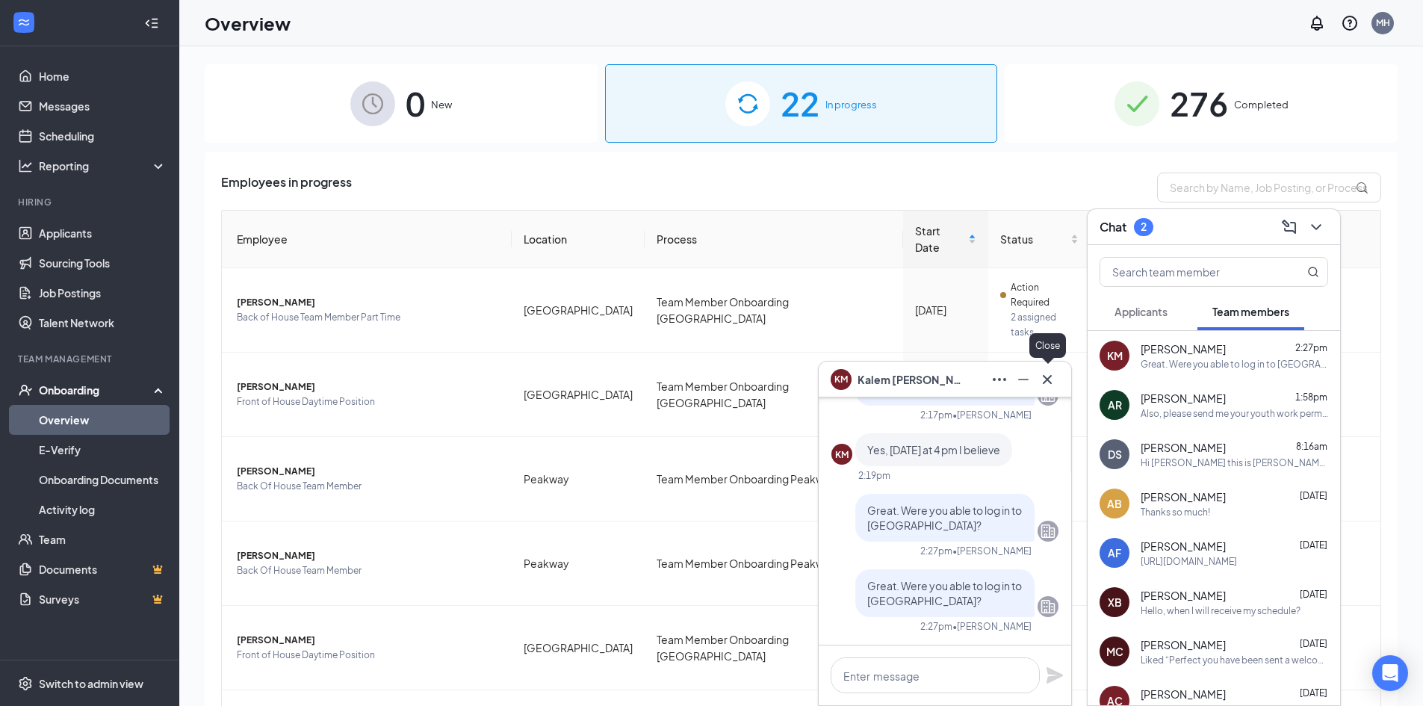
click at [1046, 378] on icon "Cross" at bounding box center [1047, 378] width 9 height 9
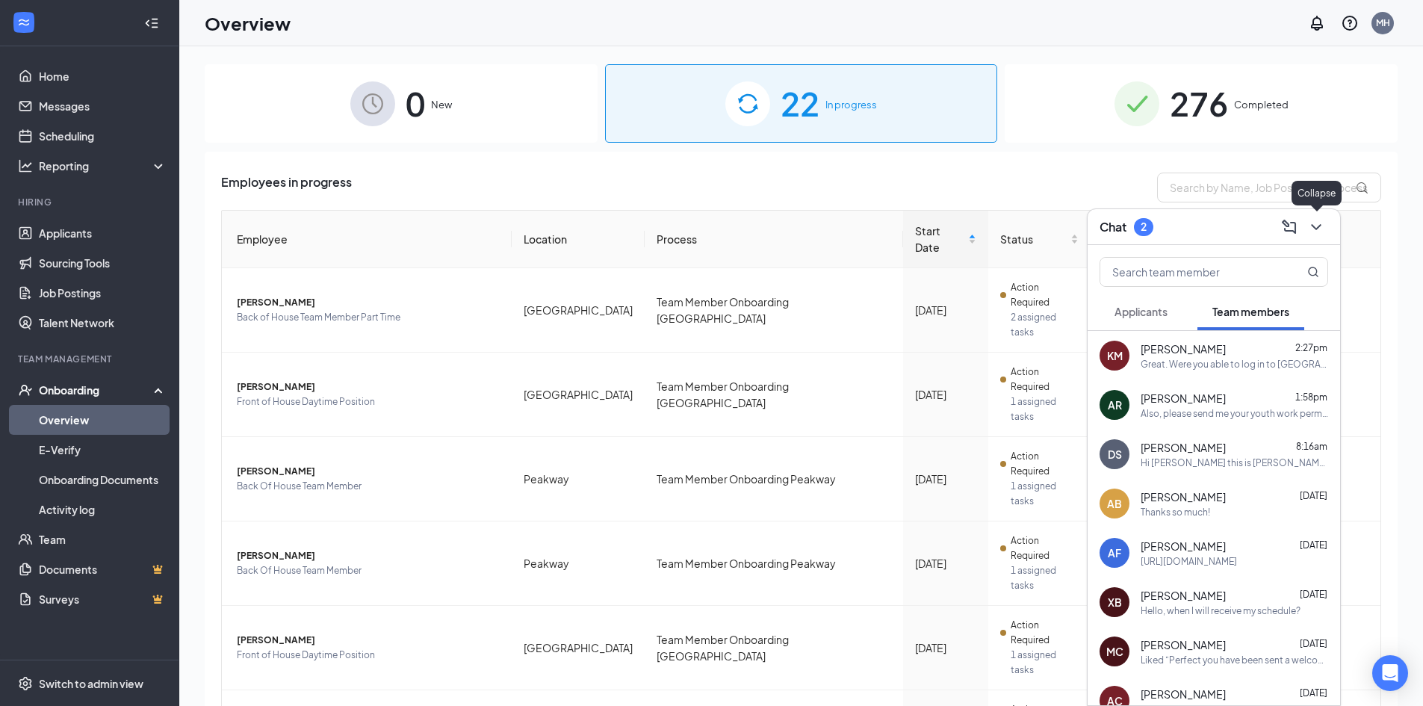
click at [1315, 235] on icon "ChevronDown" at bounding box center [1316, 227] width 18 height 18
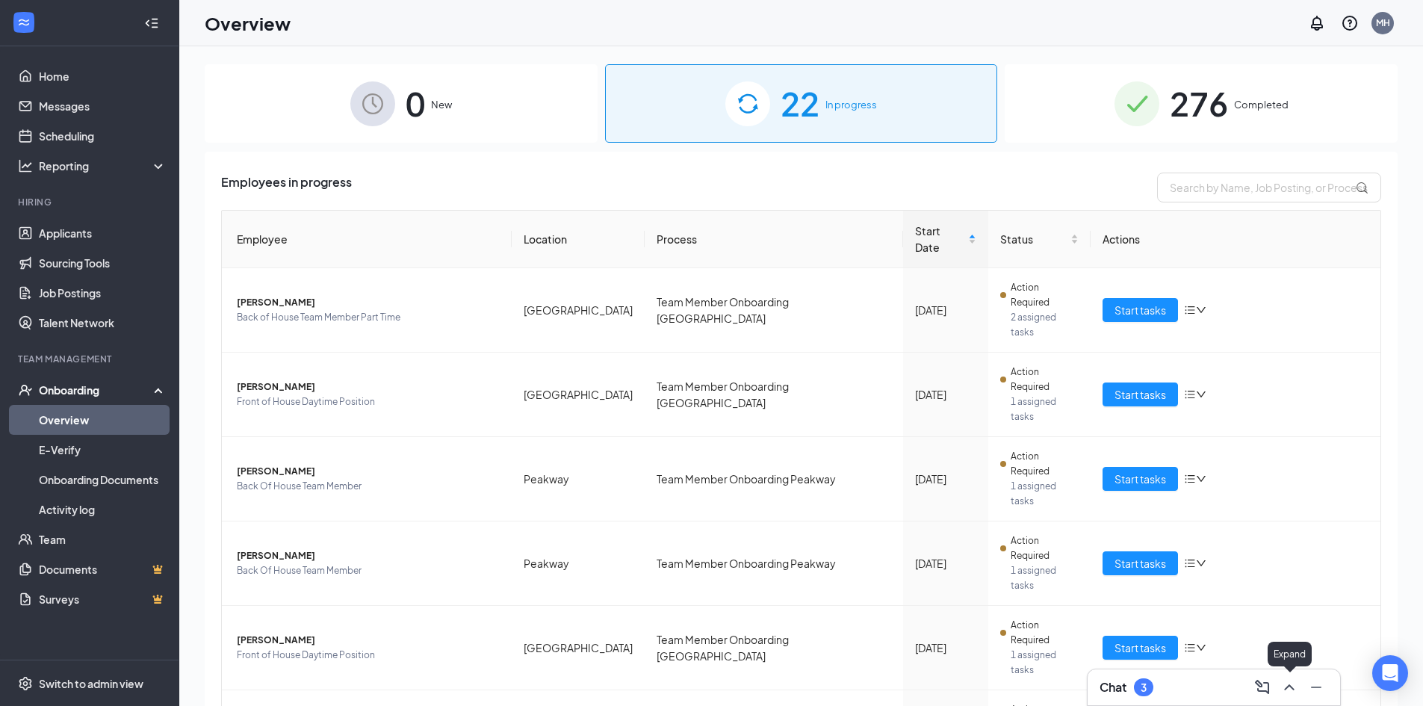
click at [1279, 695] on div at bounding box center [1287, 687] width 27 height 24
click at [1283, 690] on icon "ChevronUp" at bounding box center [1289, 687] width 18 height 18
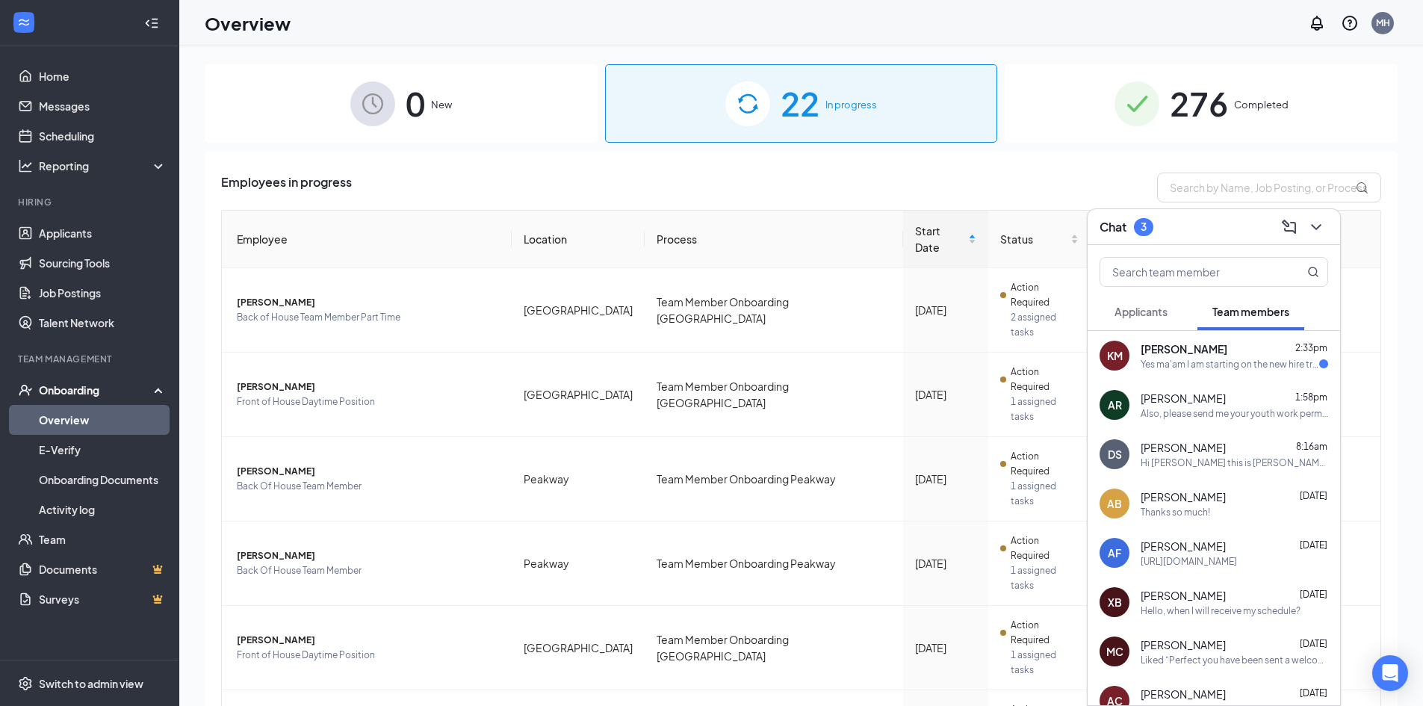
click at [1233, 358] on div "Yes ma'am I am starting on the new hire training" at bounding box center [1229, 364] width 179 height 13
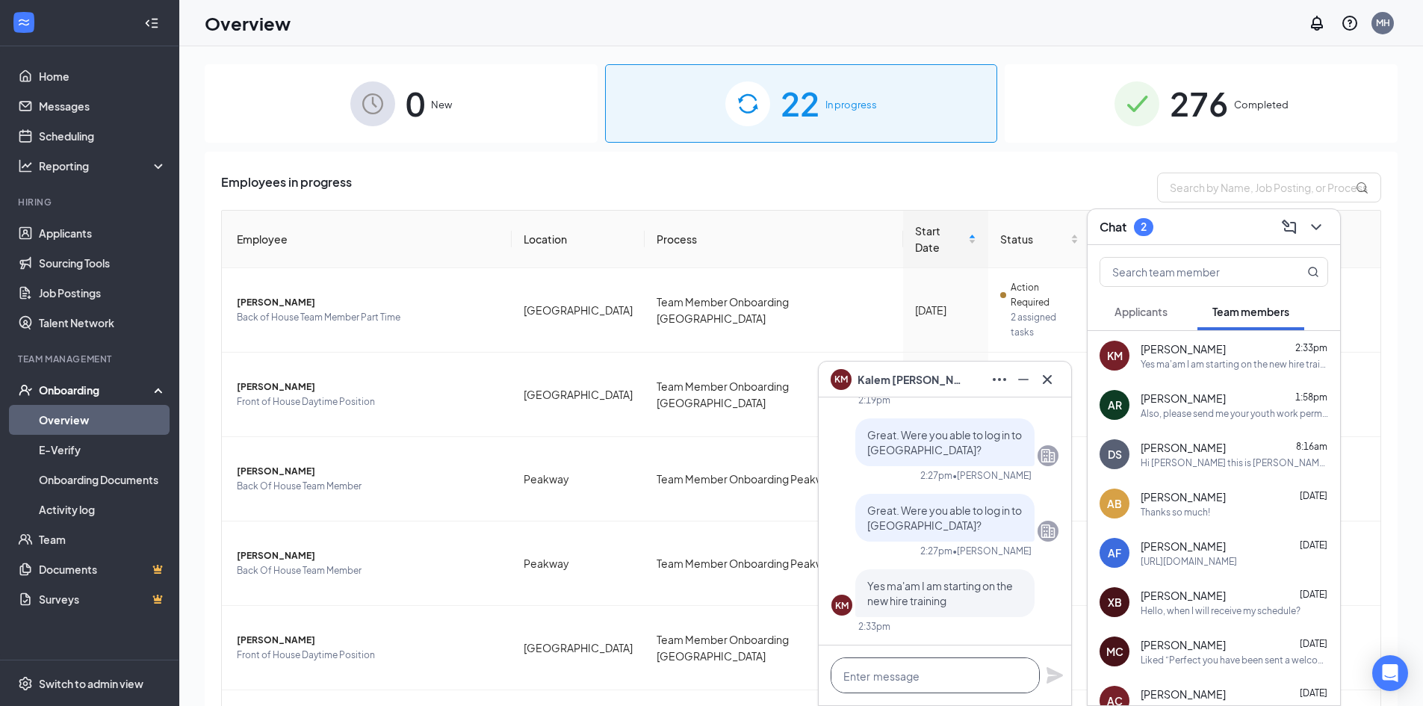
click at [958, 683] on textarea at bounding box center [935, 675] width 209 height 36
click at [859, 674] on textarea "THank you!" at bounding box center [935, 675] width 209 height 36
type textarea "Thank you!"
click at [1059, 670] on icon "Plane" at bounding box center [1055, 675] width 18 height 18
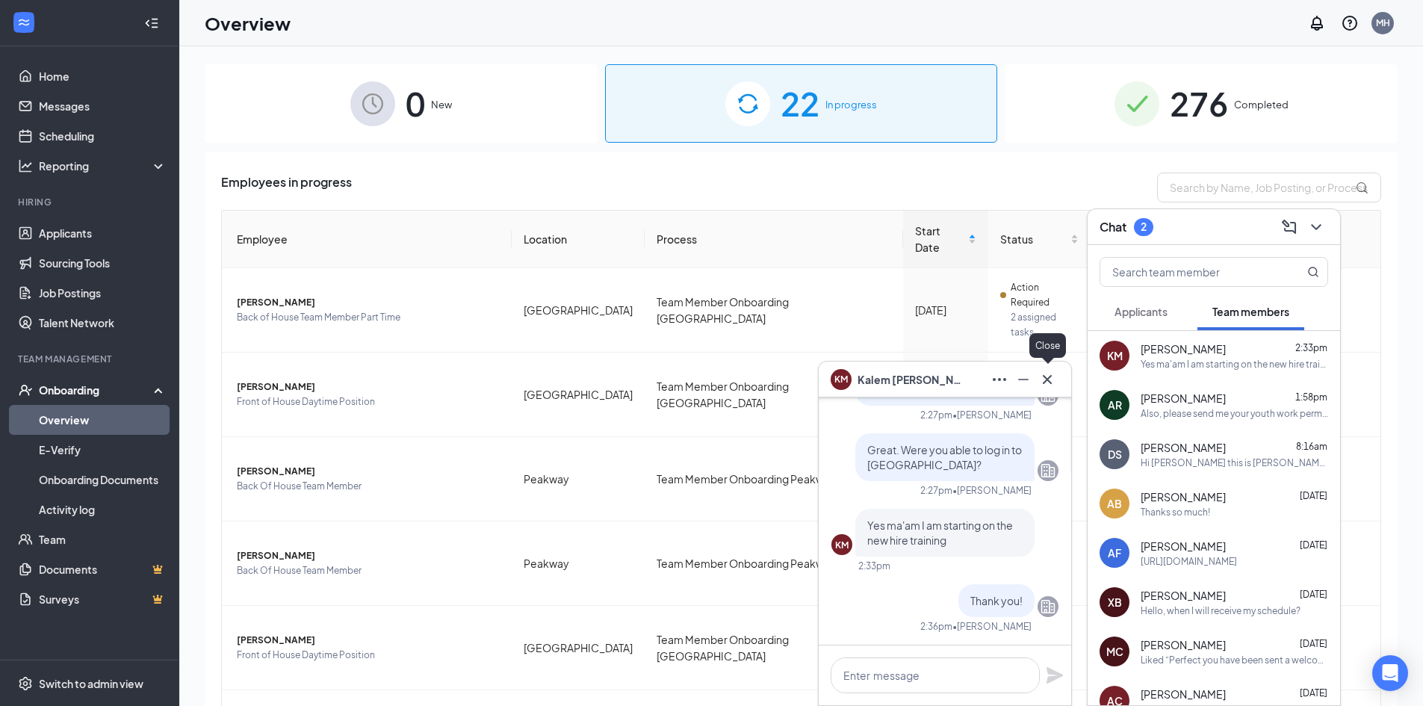
click at [1050, 383] on icon "Cross" at bounding box center [1047, 379] width 18 height 18
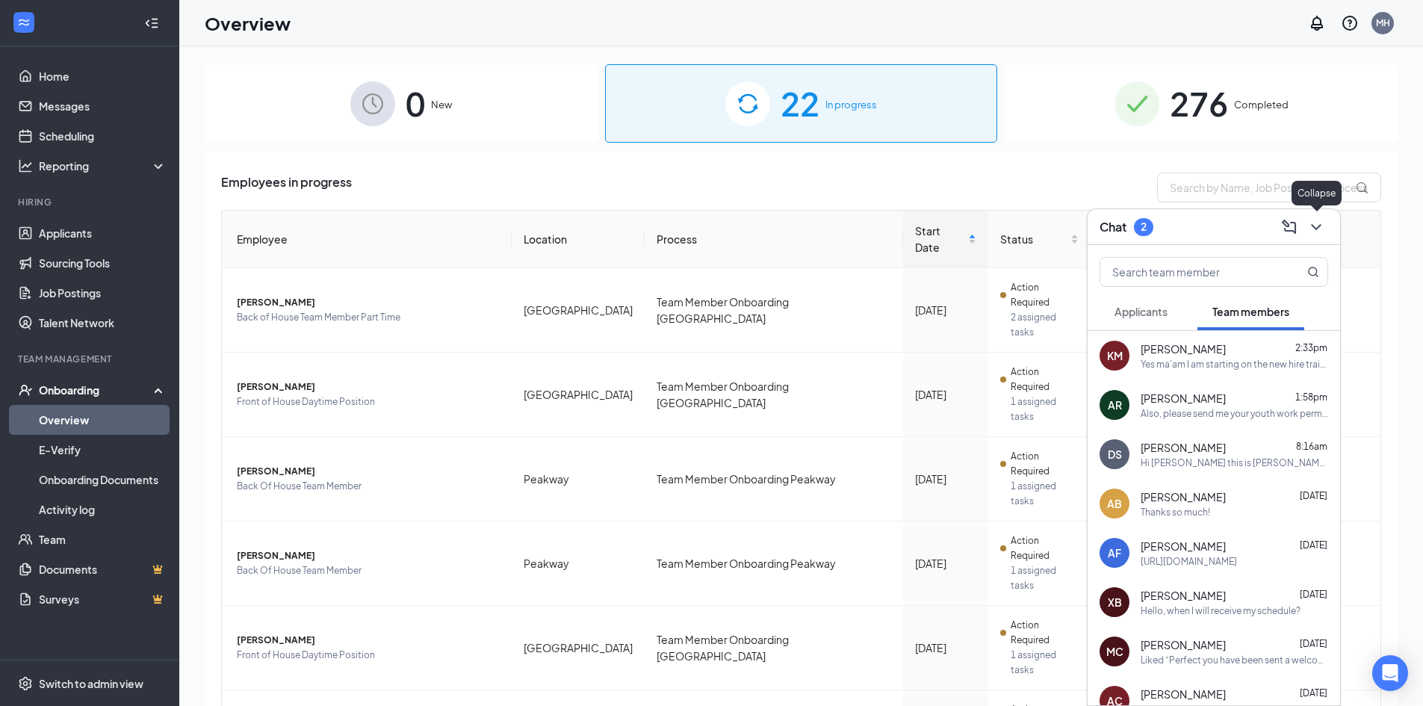
click at [1315, 226] on icon "ChevronDown" at bounding box center [1316, 227] width 10 height 6
